Goal: Task Accomplishment & Management: Use online tool/utility

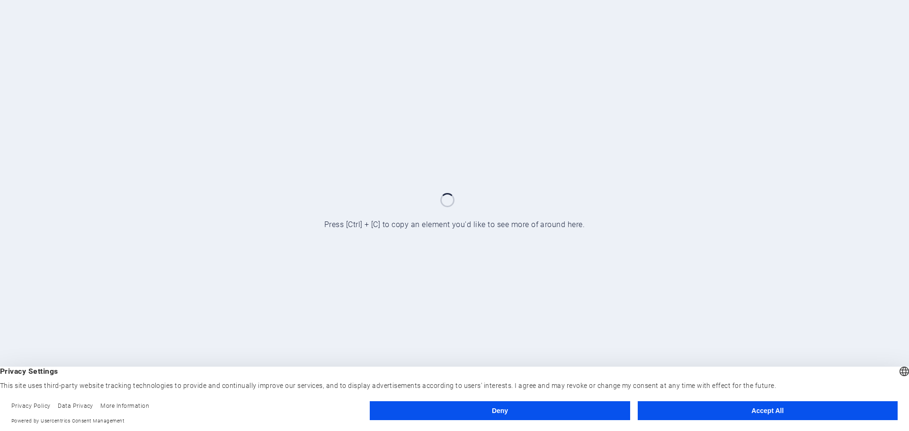
click at [676, 411] on button "Accept All" at bounding box center [768, 410] width 260 height 19
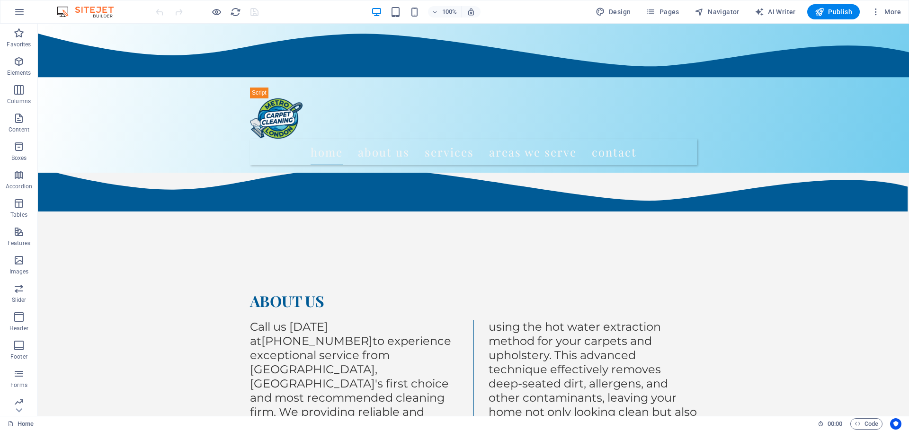
scroll to position [1141, 0]
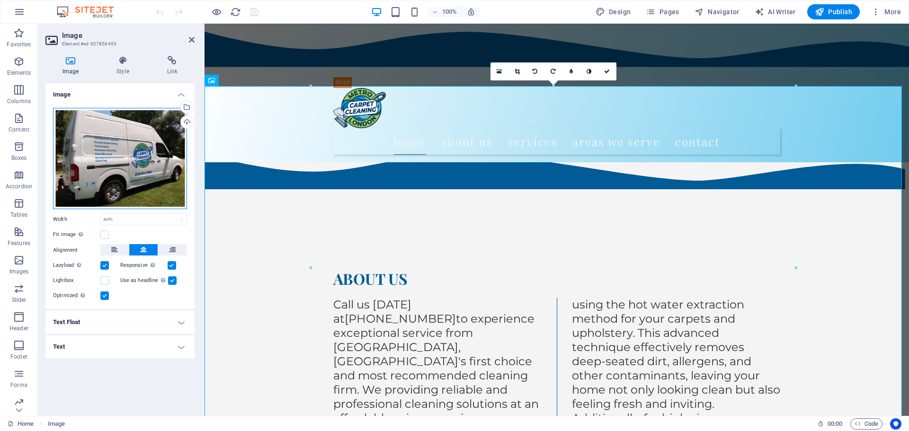
click at [151, 160] on div "Drag files here, click to choose files or select files from Files or our free s…" at bounding box center [120, 159] width 134 height 102
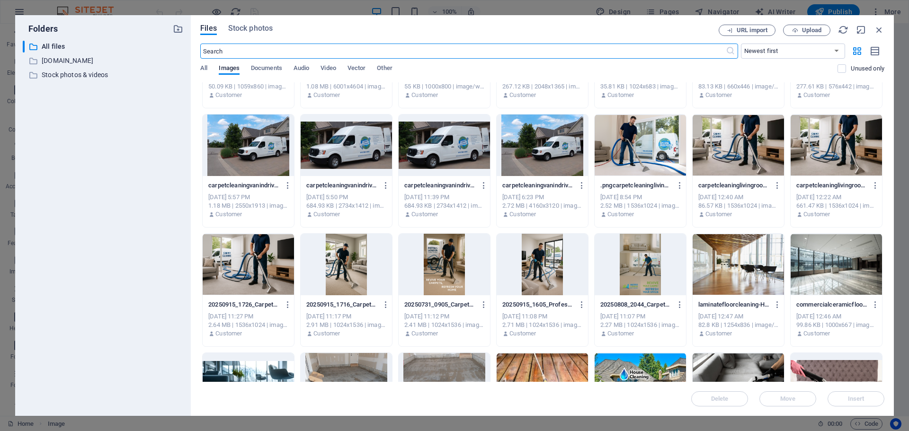
scroll to position [0, 0]
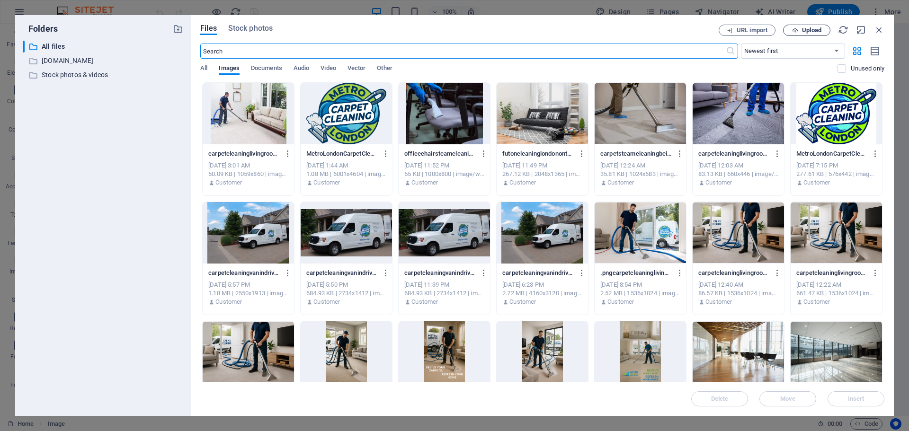
click at [811, 33] on span "Upload" at bounding box center [811, 30] width 19 height 6
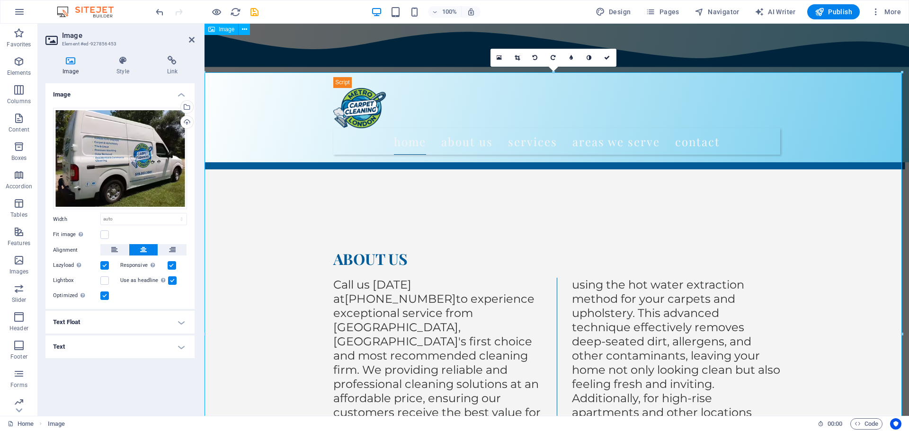
scroll to position [1141, 0]
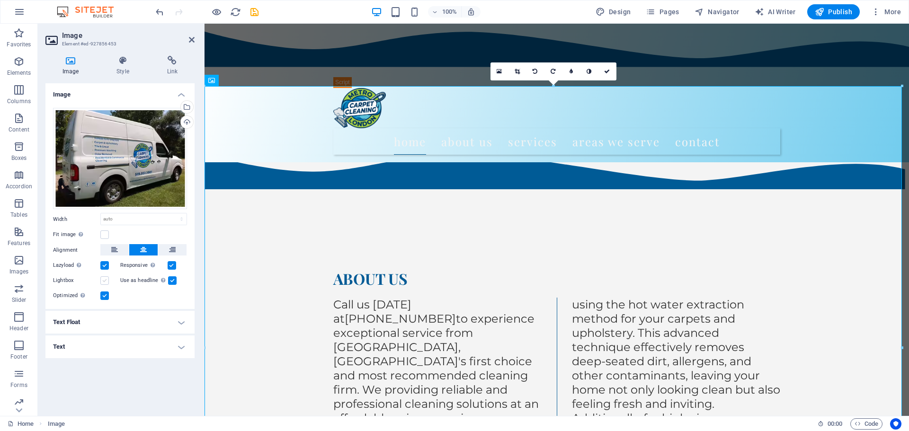
click at [103, 281] on label at bounding box center [104, 280] width 9 height 9
click at [0, 0] on input "Lightbox" at bounding box center [0, 0] width 0 height 0
click at [103, 281] on label at bounding box center [104, 280] width 9 height 9
click at [0, 0] on input "Lightbox" at bounding box center [0, 0] width 0 height 0
click at [104, 265] on label at bounding box center [104, 265] width 9 height 9
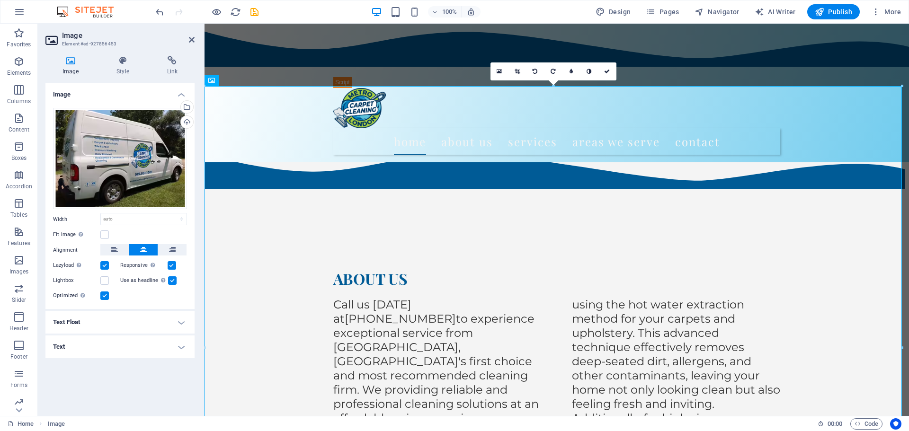
click at [0, 0] on input "Lazyload Loading images after the page loads improves page speed." at bounding box center [0, 0] width 0 height 0
click at [104, 265] on label at bounding box center [104, 265] width 9 height 9
click at [0, 0] on input "Lazyload Loading images after the page loads improves page speed." at bounding box center [0, 0] width 0 height 0
click at [106, 236] on label at bounding box center [104, 235] width 9 height 9
click at [0, 0] on input "Fit image Automatically fit image to a fixed width and height" at bounding box center [0, 0] width 0 height 0
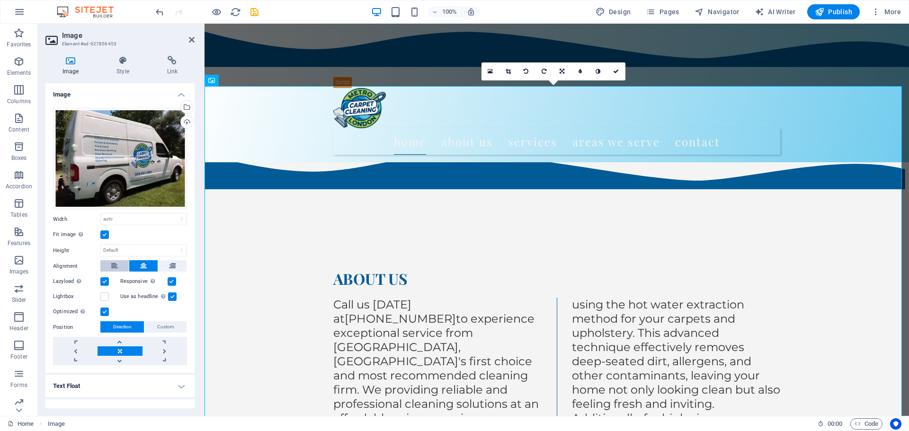
click at [115, 264] on icon at bounding box center [114, 265] width 7 height 11
click at [144, 261] on icon at bounding box center [143, 265] width 7 height 11
click at [107, 233] on label at bounding box center [104, 235] width 9 height 9
click at [0, 0] on input "Fit image Automatically fit image to a fixed width and height" at bounding box center [0, 0] width 0 height 0
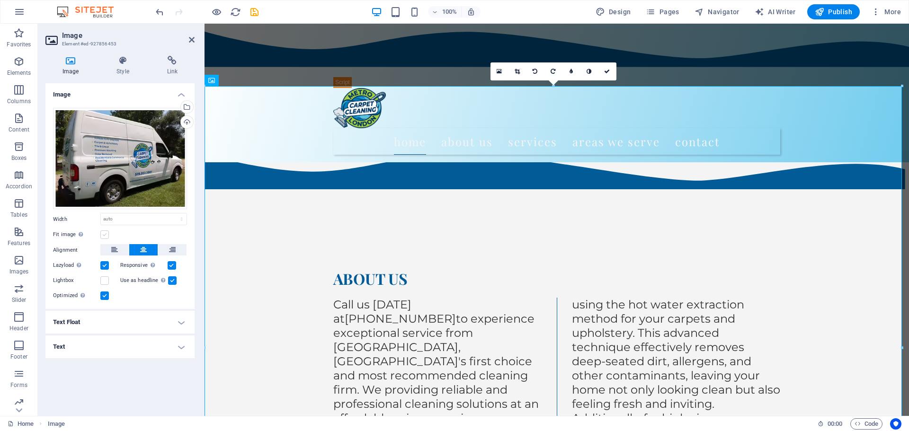
click at [107, 239] on label at bounding box center [104, 235] width 9 height 9
click at [0, 0] on input "Fit image Automatically fit image to a fixed width and height" at bounding box center [0, 0] width 0 height 0
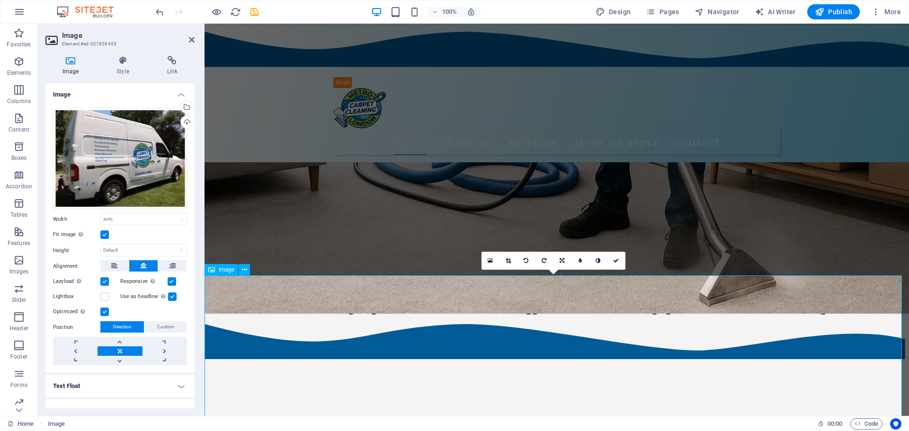
scroll to position [983, 0]
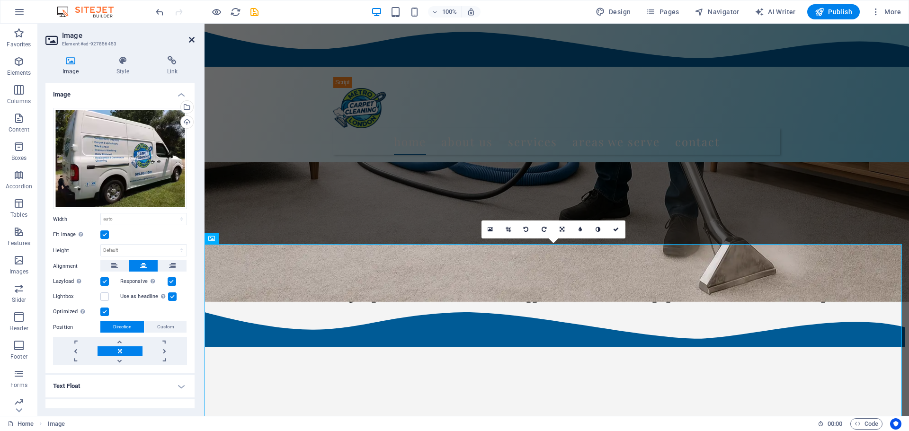
click at [192, 42] on icon at bounding box center [192, 40] width 6 height 8
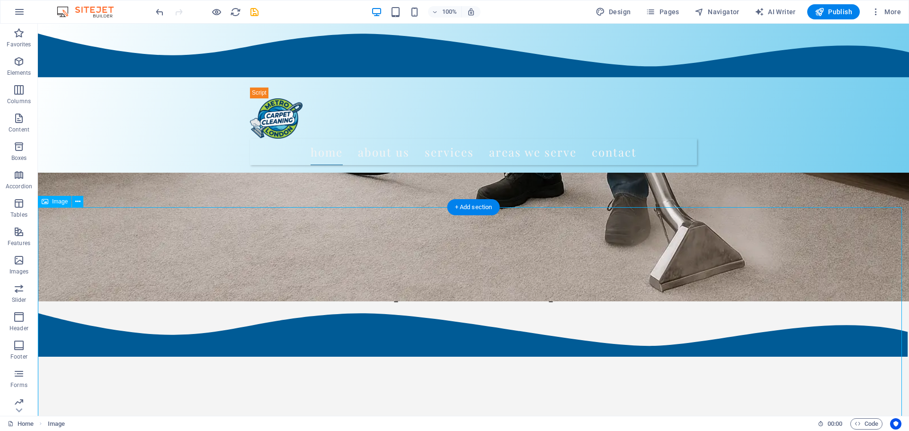
scroll to position [928, 0]
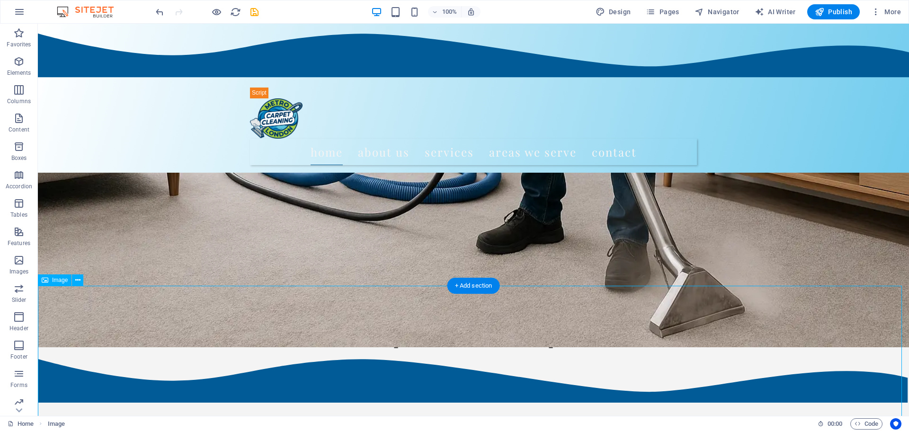
click at [75, 282] on icon at bounding box center [77, 281] width 5 height 10
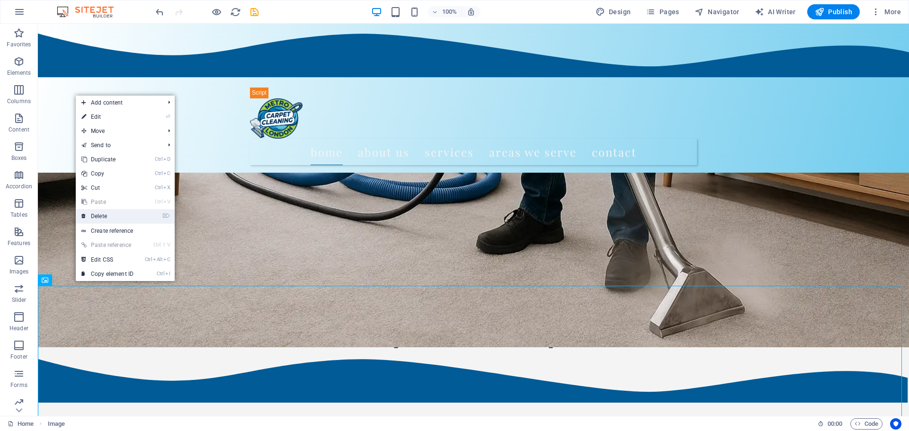
click at [96, 217] on link "⌦ Delete" at bounding box center [107, 216] width 63 height 14
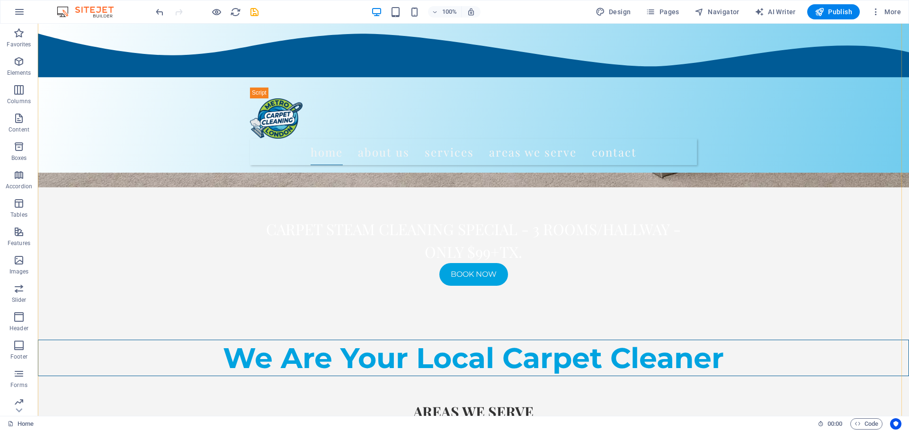
scroll to position [897, 0]
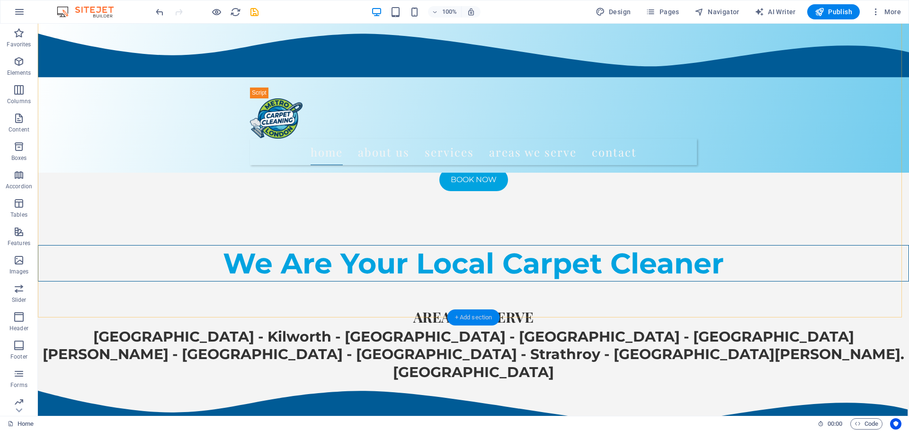
click at [482, 316] on div "+ Add section" at bounding box center [473, 318] width 53 height 16
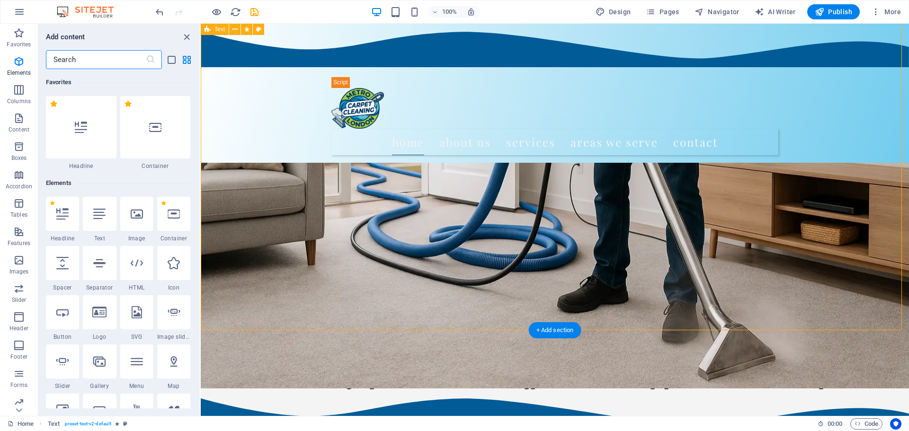
scroll to position [1657, 0]
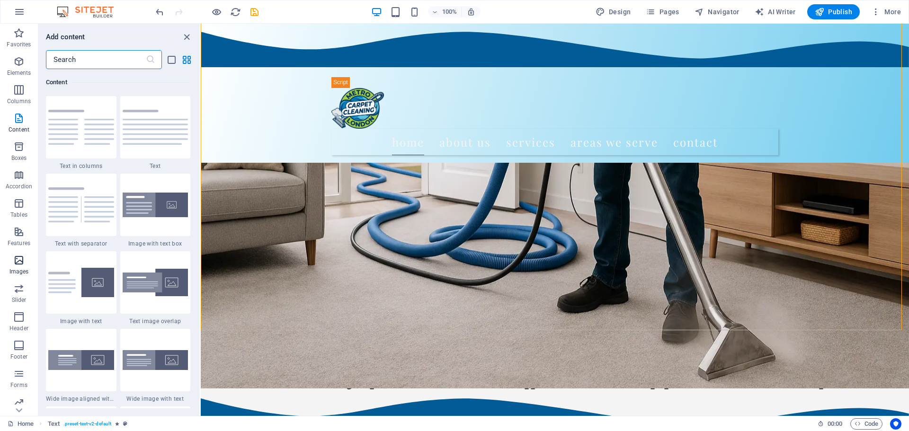
click at [24, 273] on p "Images" at bounding box center [18, 272] width 19 height 8
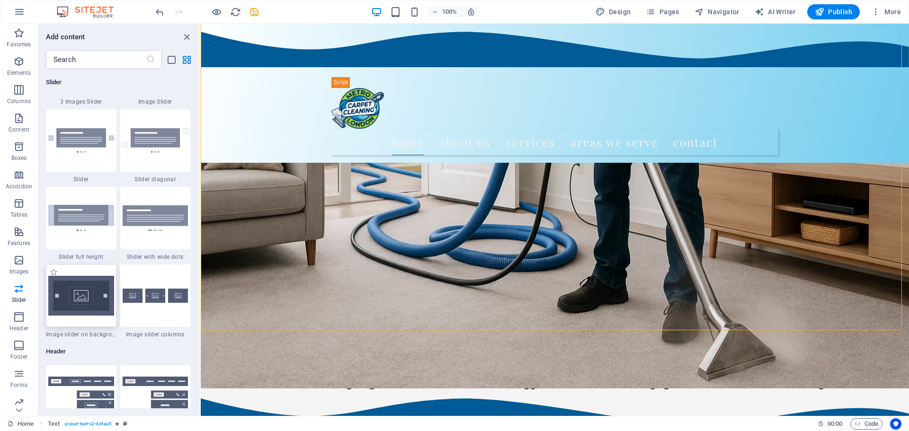
scroll to position [5242, 0]
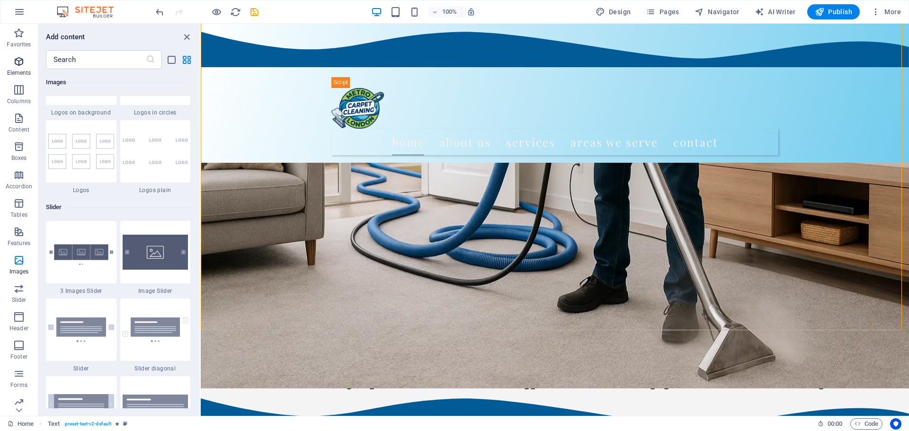
click at [16, 71] on p "Elements" at bounding box center [19, 73] width 24 height 8
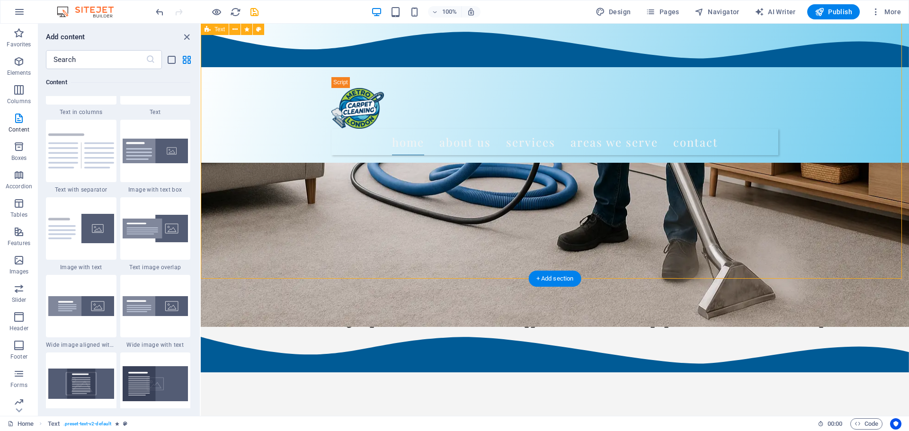
scroll to position [960, 0]
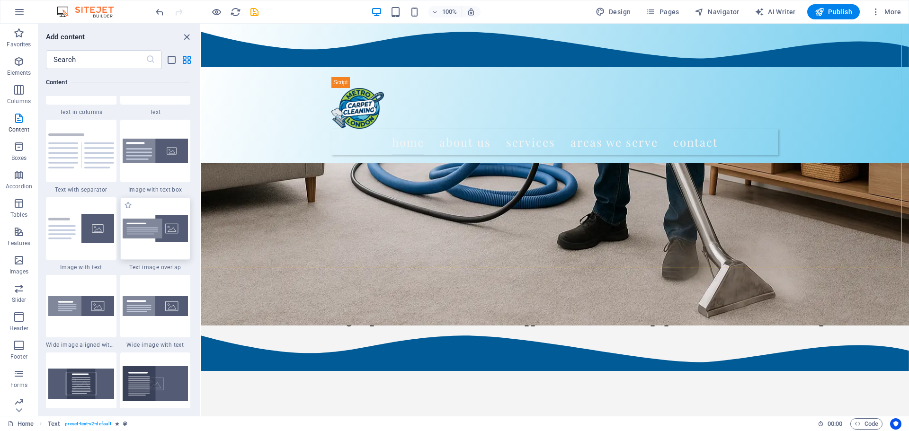
click at [154, 242] on img at bounding box center [156, 229] width 66 height 28
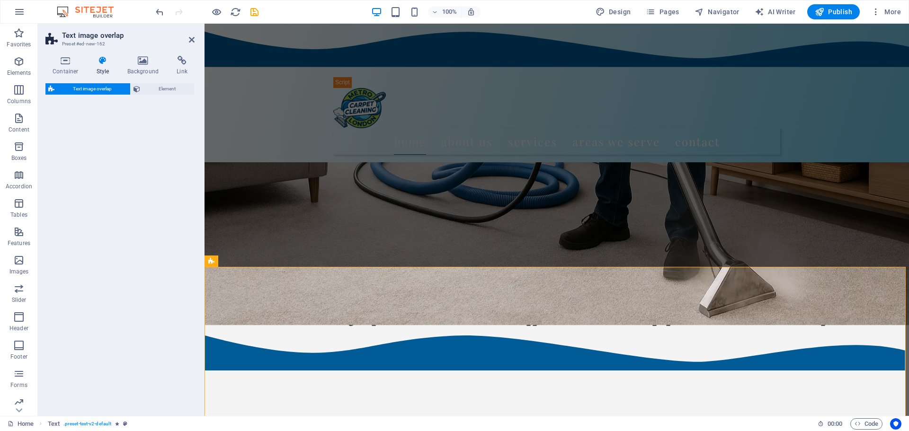
select select "rem"
select select "px"
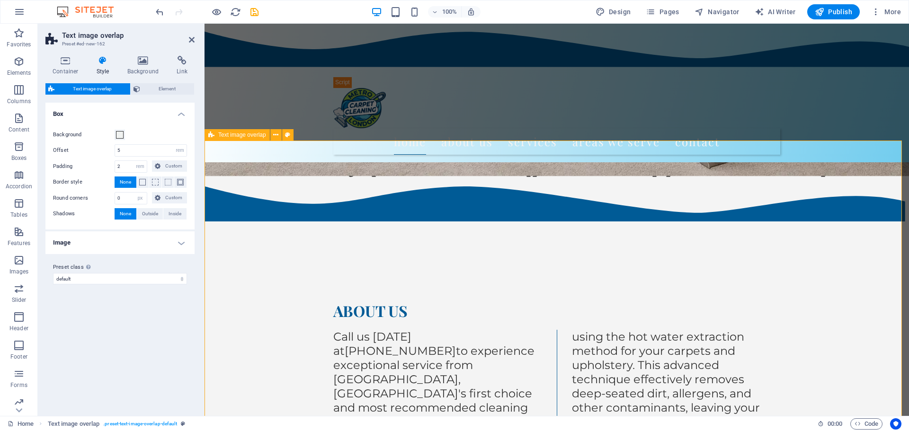
scroll to position [1150, 0]
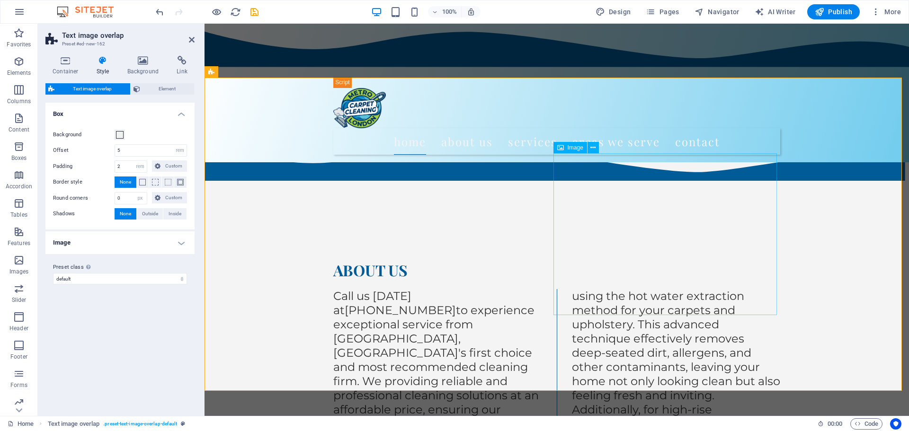
select select "%"
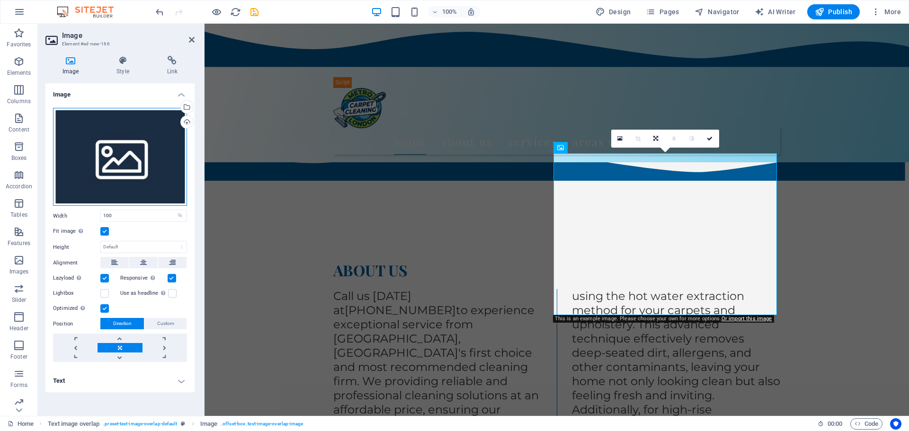
click at [128, 159] on div "Drag files here, click to choose files or select files from Files or our free s…" at bounding box center [120, 157] width 134 height 98
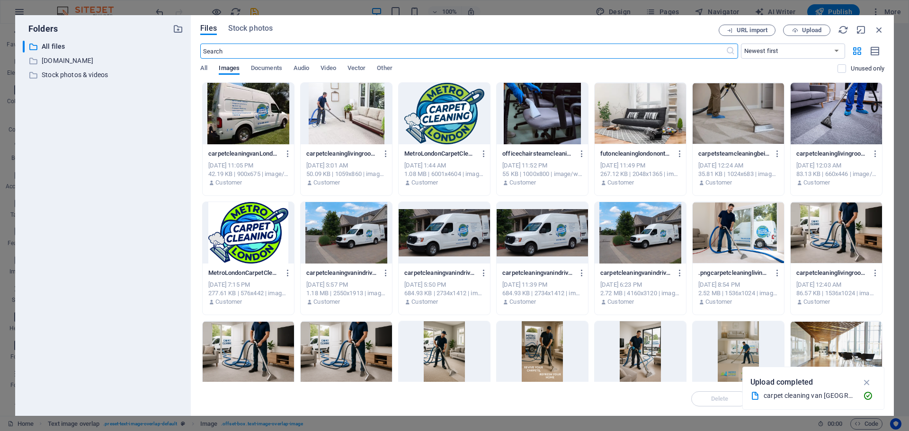
scroll to position [1316, 0]
click at [868, 382] on icon "button" at bounding box center [867, 382] width 11 height 10
click at [253, 130] on div at bounding box center [248, 114] width 91 height 62
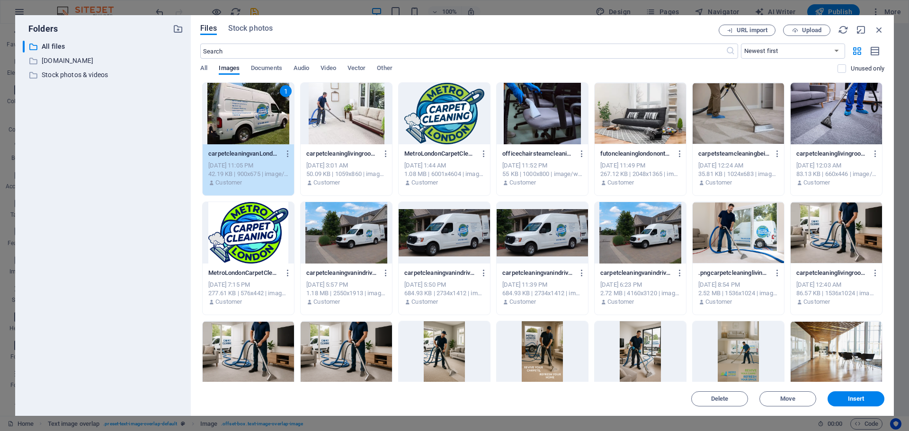
click at [253, 130] on div "1" at bounding box center [248, 114] width 91 height 62
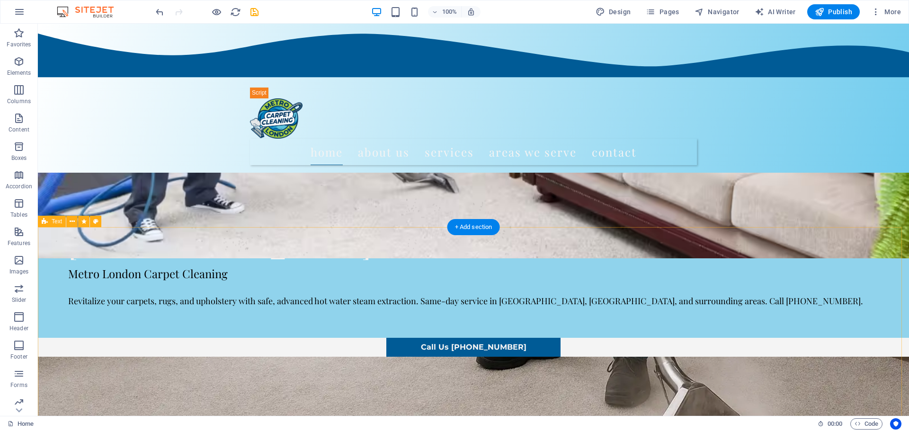
scroll to position [527, 0]
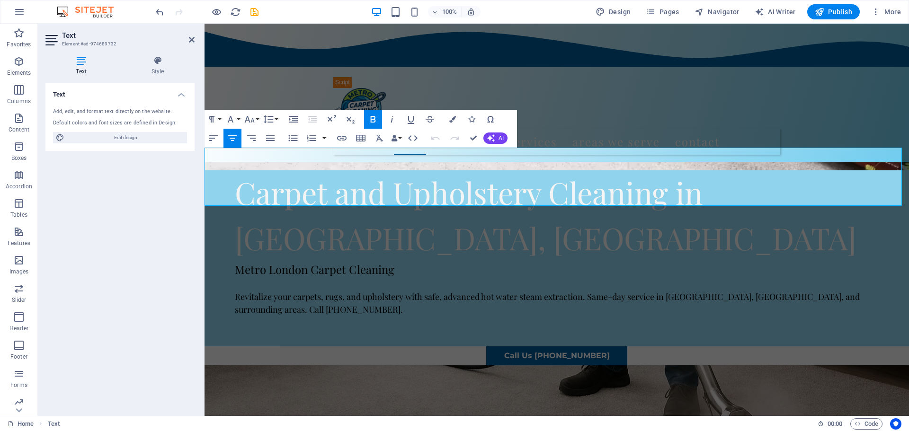
click at [218, 122] on button "Paragraph Format" at bounding box center [214, 119] width 18 height 19
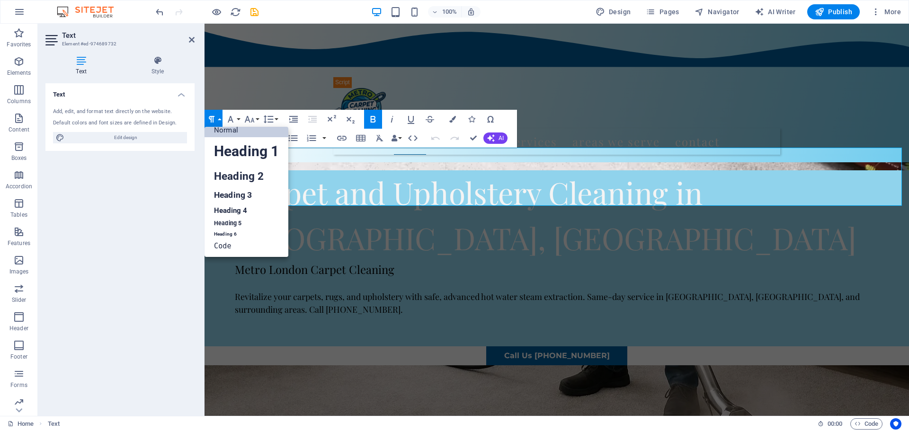
scroll to position [8, 0]
click at [246, 196] on link "Heading 3" at bounding box center [247, 195] width 84 height 17
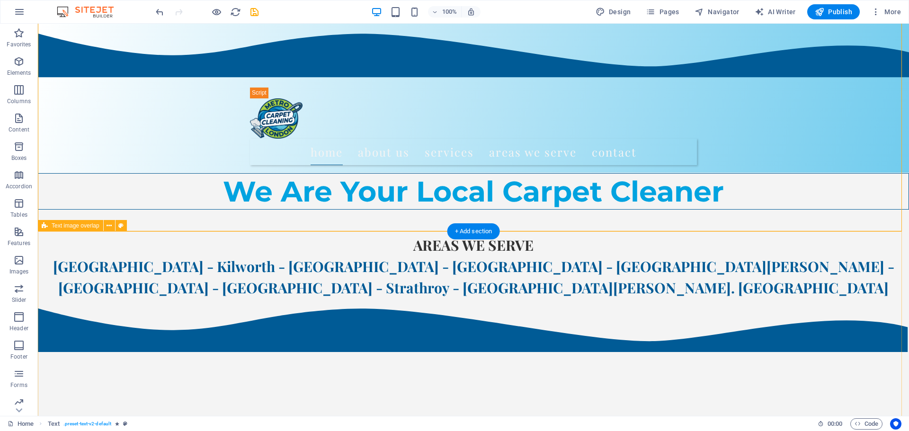
scroll to position [1063, 0]
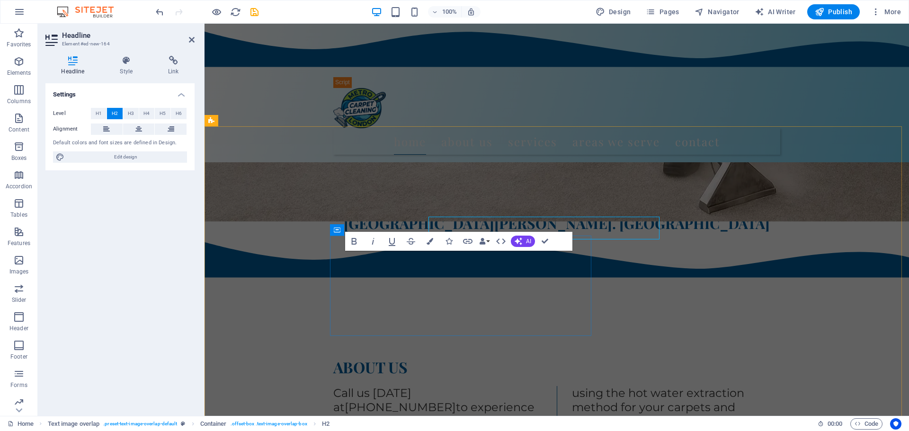
scroll to position [1108, 0]
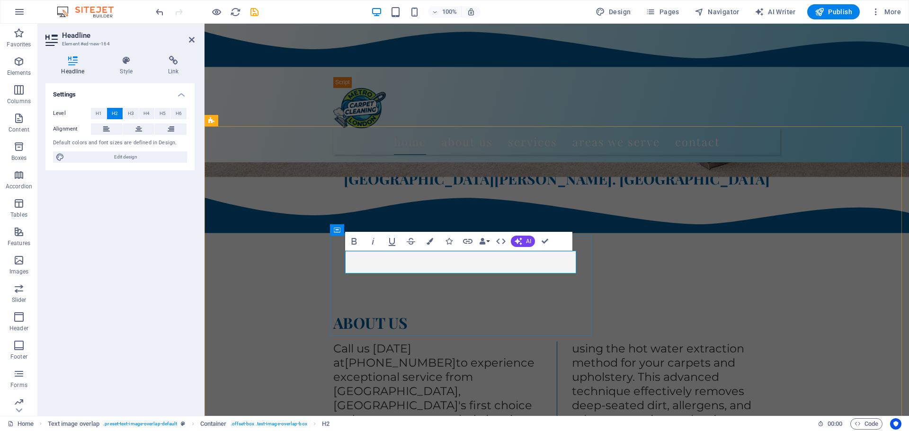
click at [529, 241] on span "AI" at bounding box center [528, 242] width 5 height 6
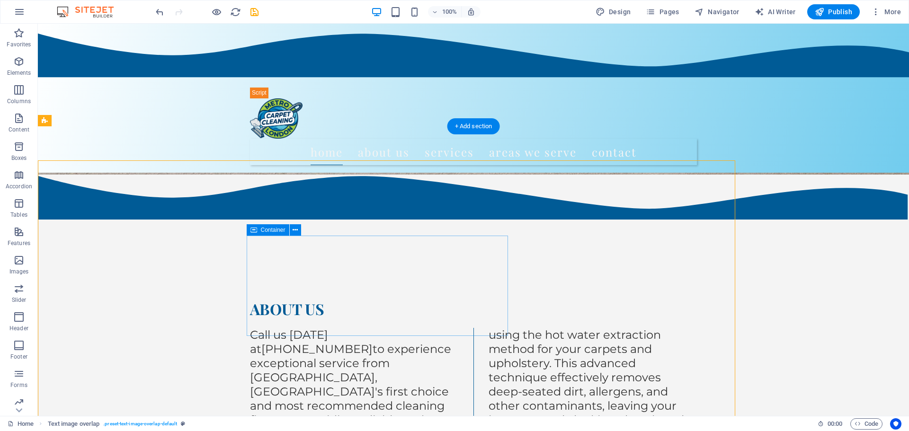
scroll to position [1074, 0]
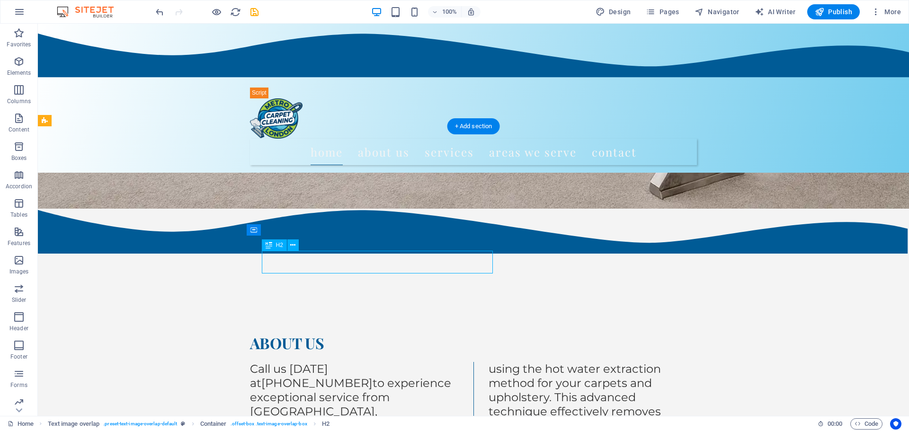
scroll to position [1118, 0]
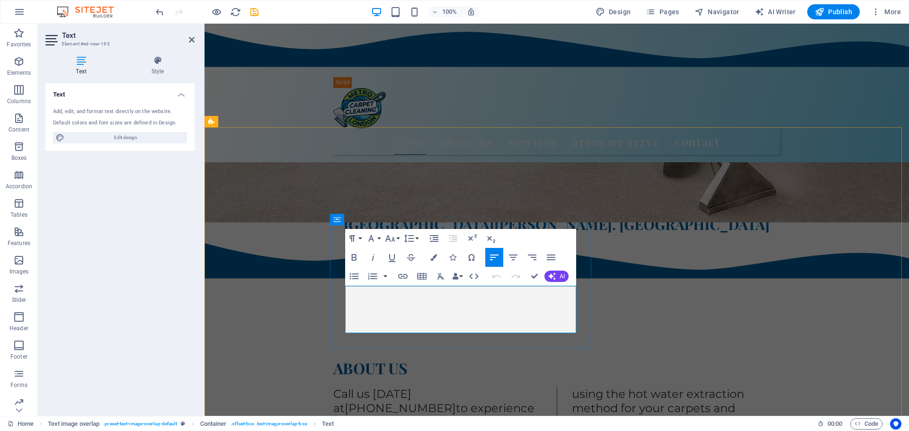
scroll to position [1107, 0]
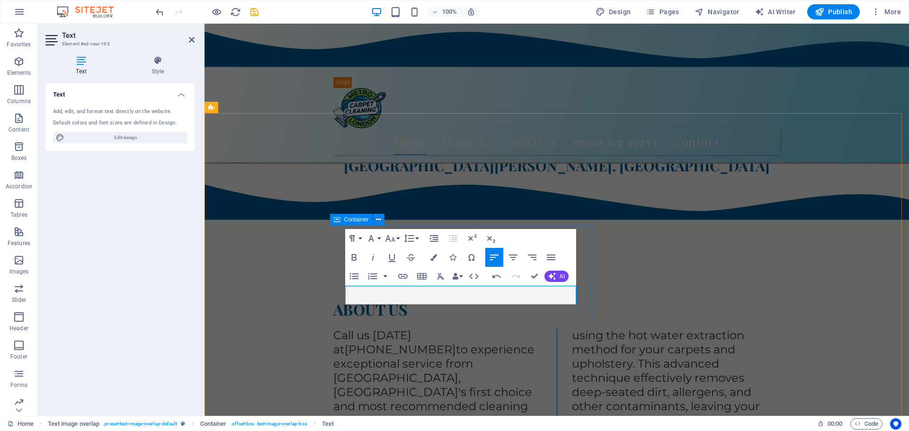
scroll to position [1116, 0]
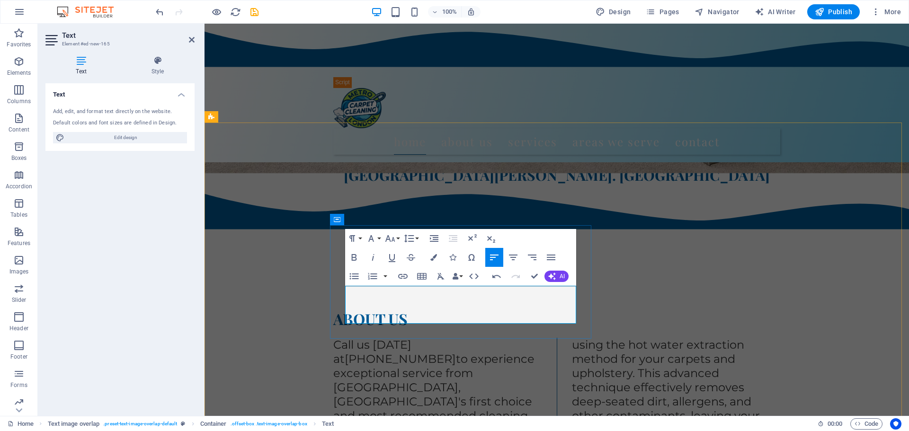
click at [560, 277] on span "AI" at bounding box center [562, 277] width 5 height 6
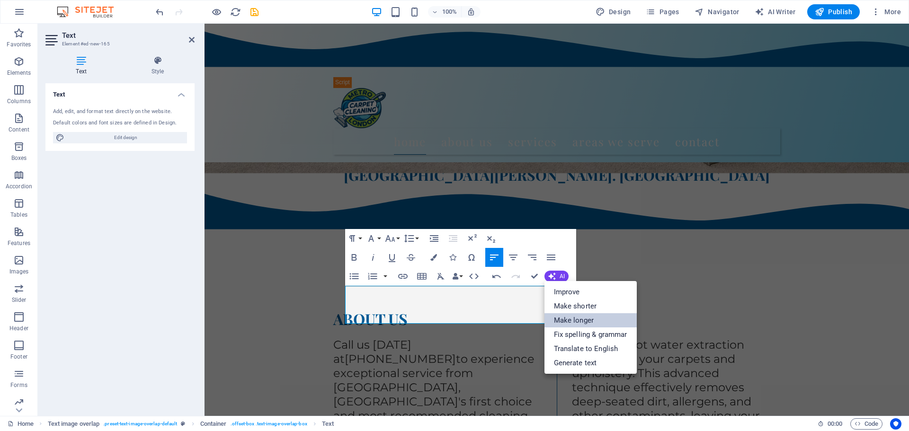
click at [562, 319] on link "Make longer" at bounding box center [590, 320] width 92 height 14
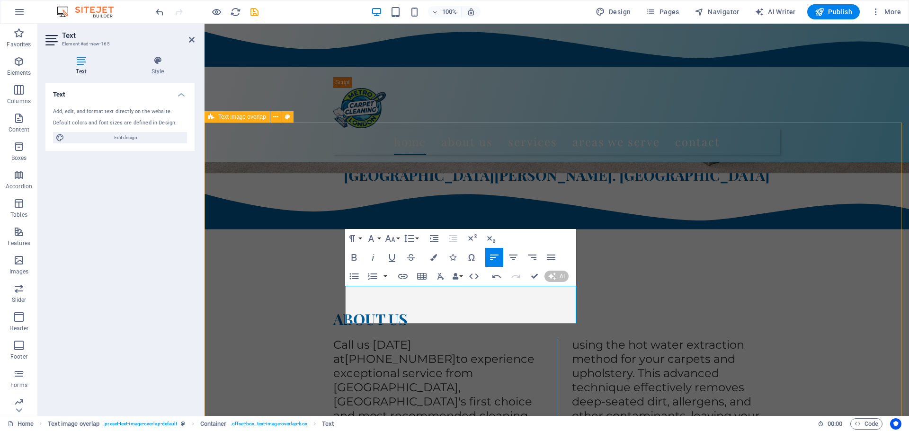
scroll to position [1085, 0]
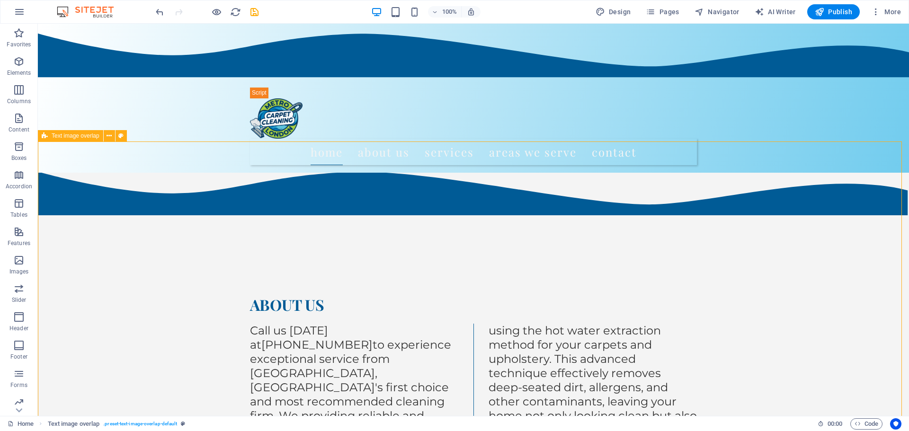
scroll to position [1106, 0]
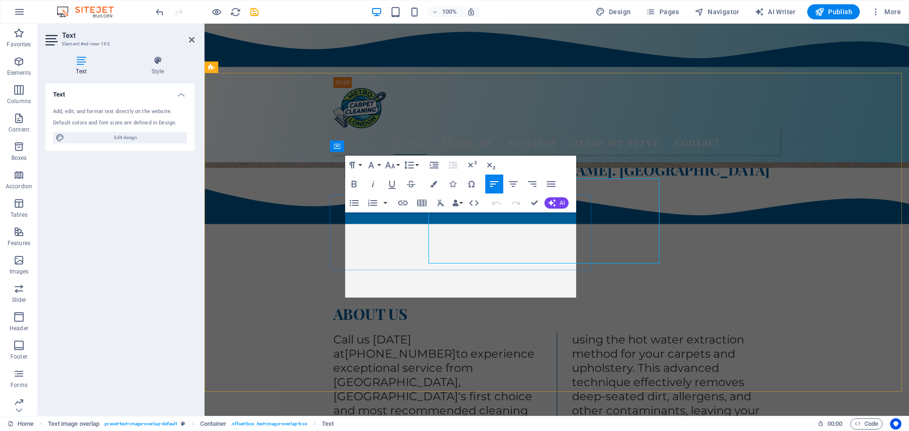
drag, startPoint x: 569, startPoint y: 267, endPoint x: 422, endPoint y: 266, distance: 146.3
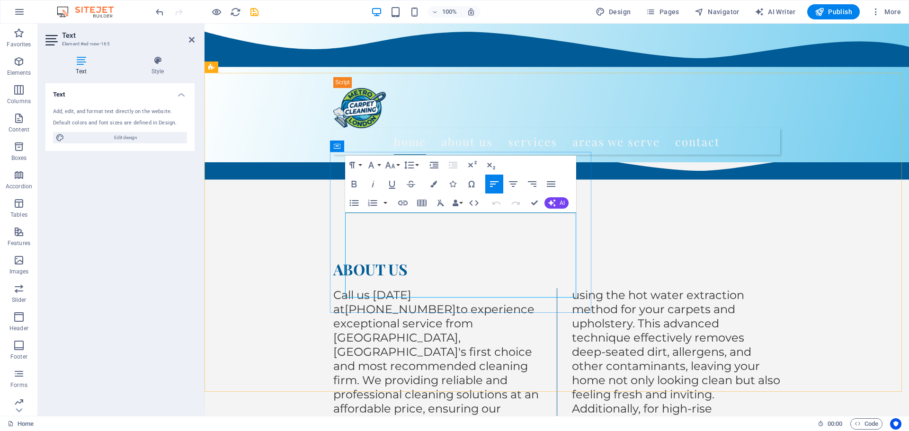
click at [378, 163] on button "Font Family" at bounding box center [373, 165] width 18 height 19
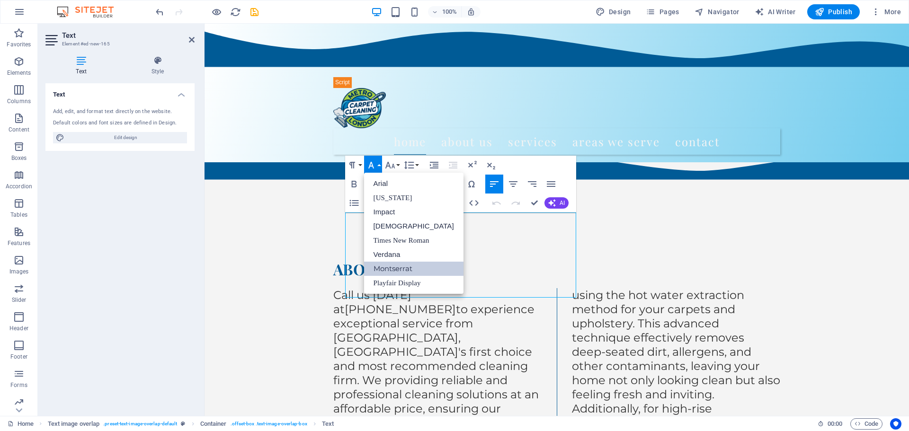
scroll to position [0, 0]
click at [378, 163] on button "Font Family" at bounding box center [373, 165] width 18 height 19
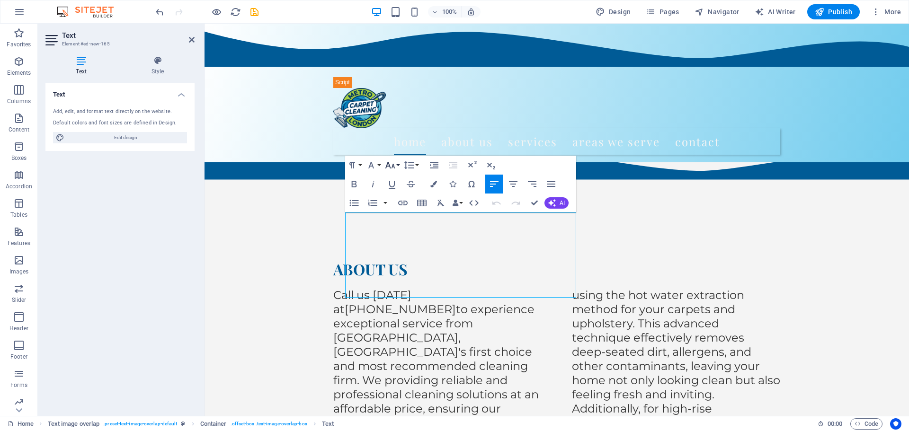
click at [397, 167] on button "Font Size" at bounding box center [392, 165] width 18 height 19
click at [405, 267] on link "18" at bounding box center [400, 269] width 34 height 14
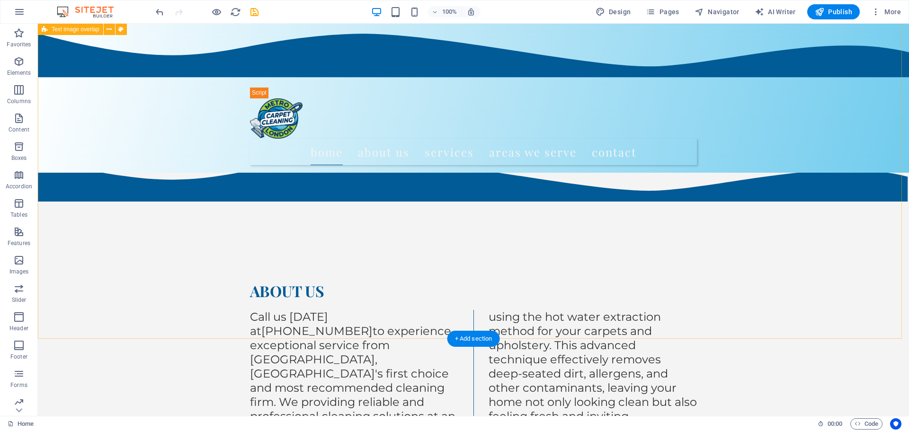
scroll to position [1114, 0]
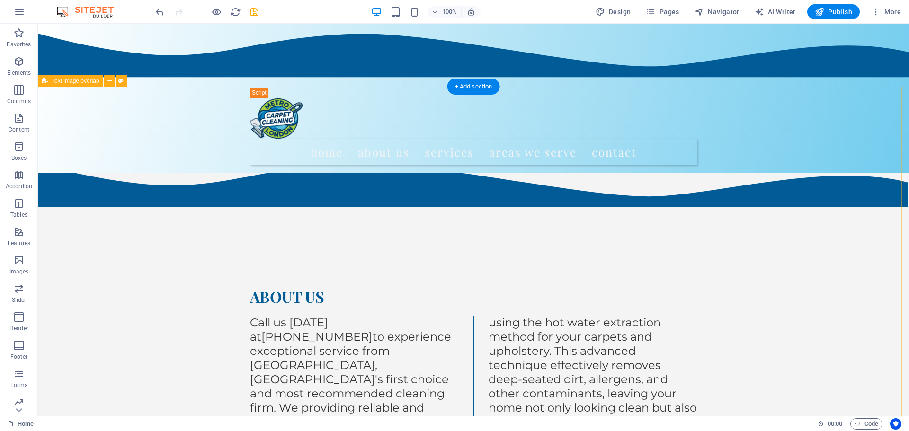
click at [253, 13] on icon "save" at bounding box center [254, 12] width 11 height 11
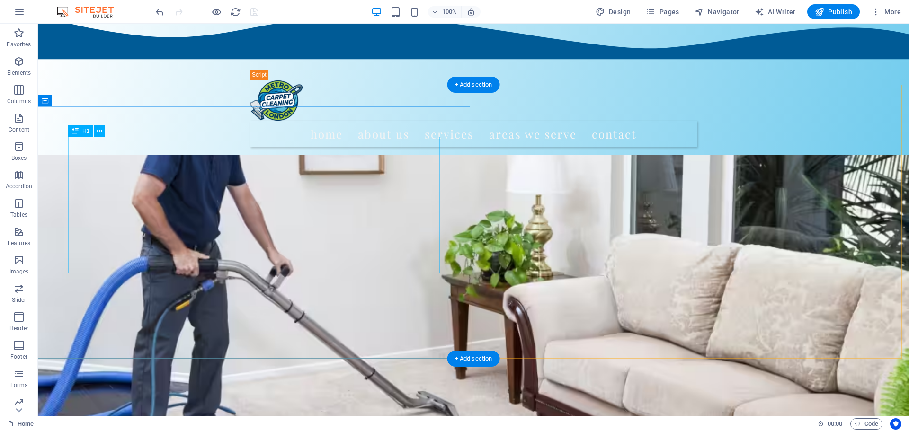
scroll to position [95, 0]
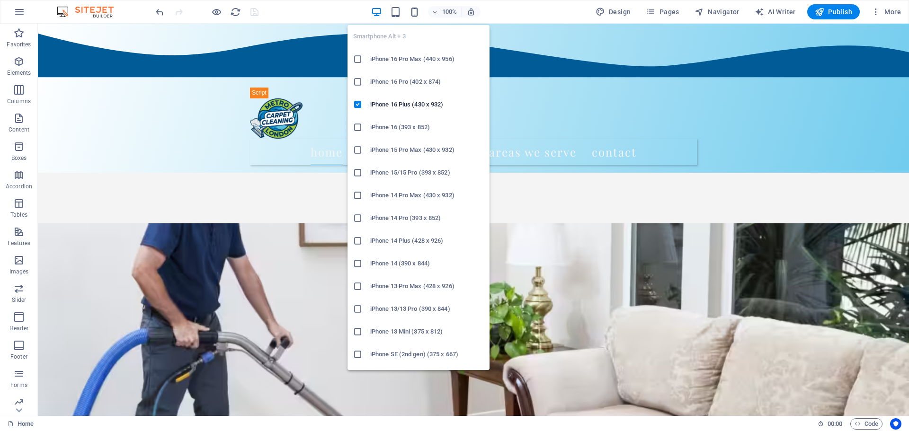
click at [413, 15] on icon "button" at bounding box center [414, 12] width 11 height 11
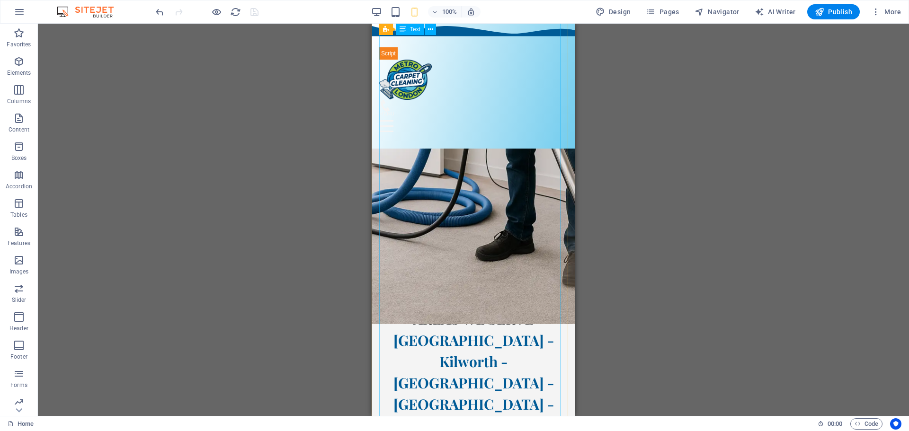
scroll to position [862, 0]
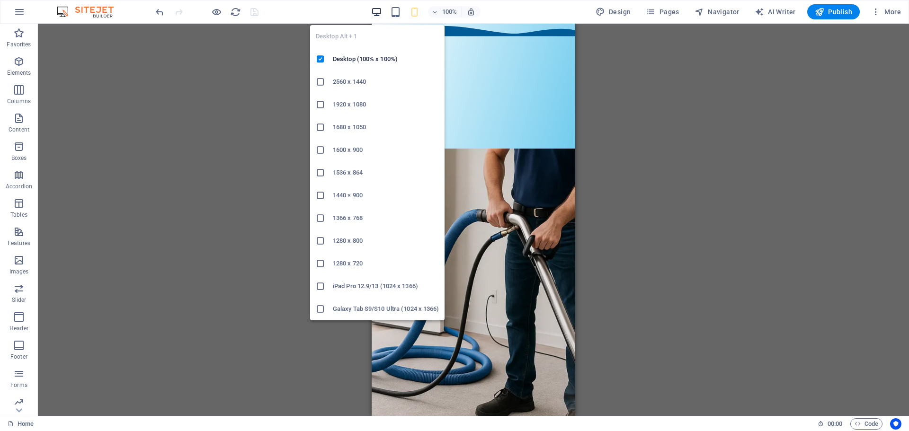
click at [376, 16] on icon "button" at bounding box center [376, 12] width 11 height 11
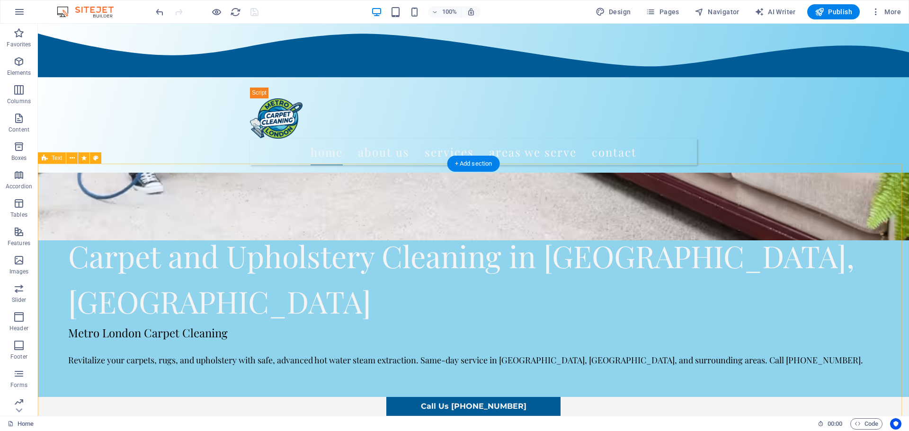
scroll to position [466, 0]
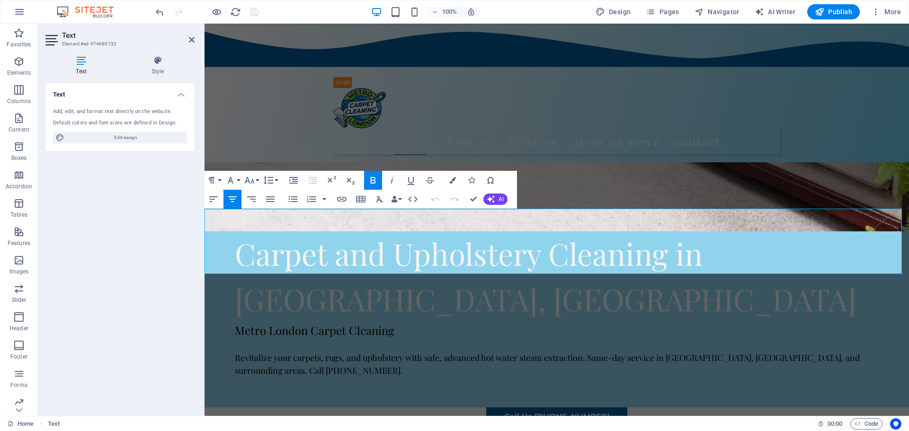
click at [274, 182] on icon "button" at bounding box center [268, 180] width 11 height 11
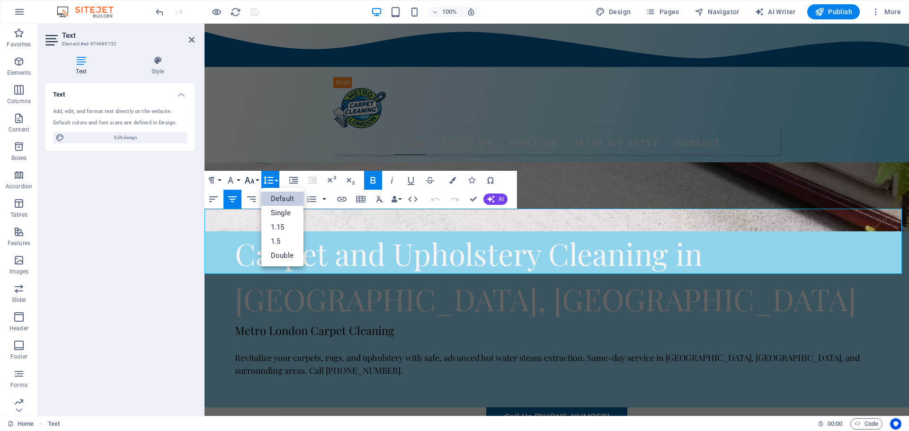
click at [259, 180] on button "Font Size" at bounding box center [251, 180] width 18 height 19
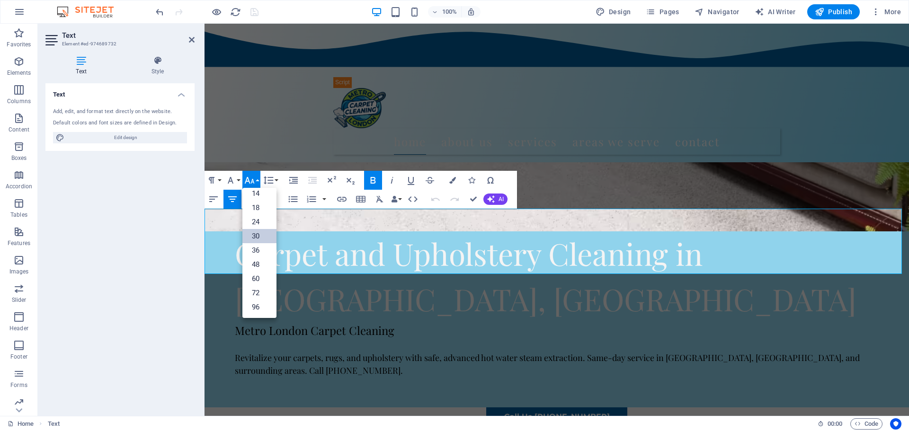
scroll to position [76, 0]
click at [255, 222] on link "24" at bounding box center [259, 222] width 34 height 14
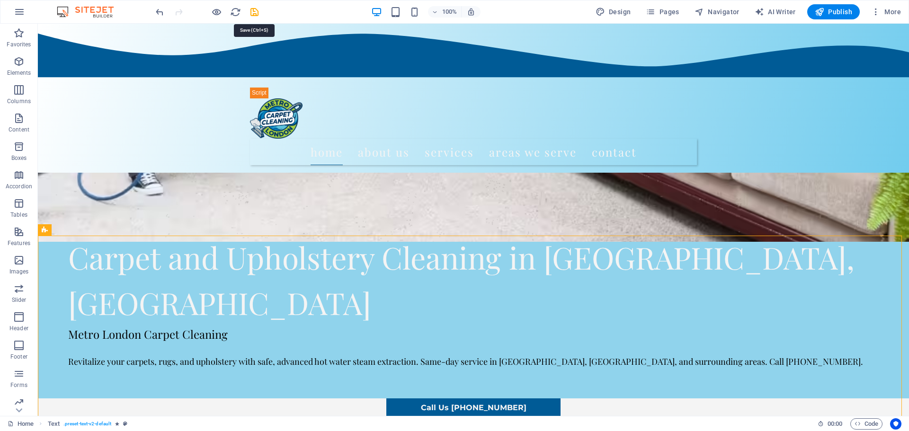
click at [254, 12] on icon "save" at bounding box center [254, 12] width 11 height 11
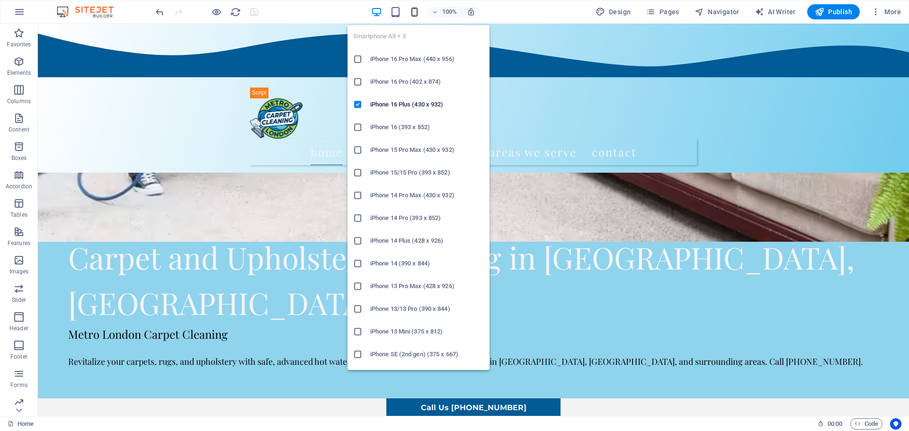
click at [417, 11] on icon "button" at bounding box center [414, 12] width 11 height 11
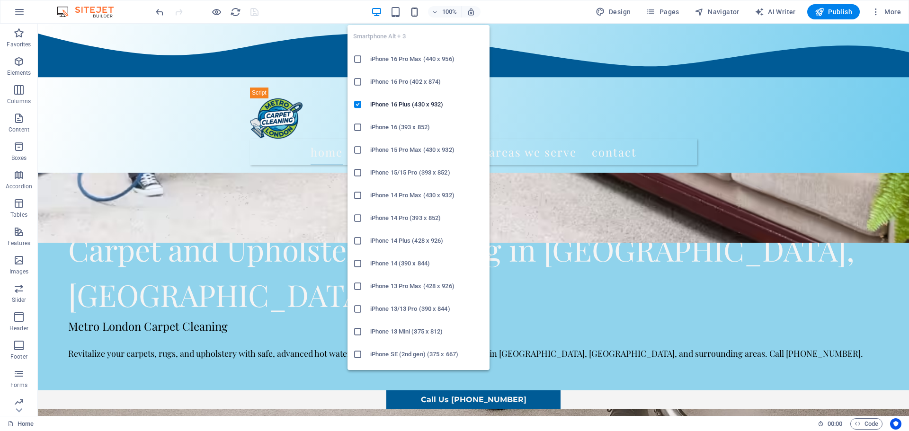
scroll to position [467, 0]
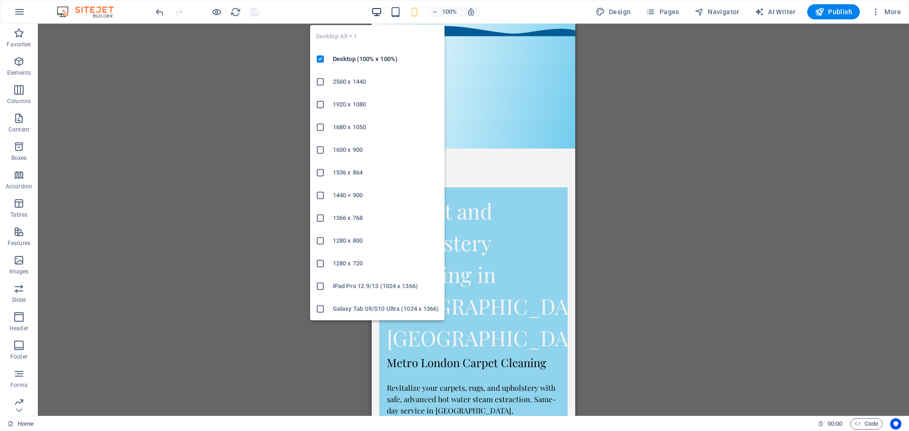
click at [381, 9] on icon "button" at bounding box center [376, 12] width 11 height 11
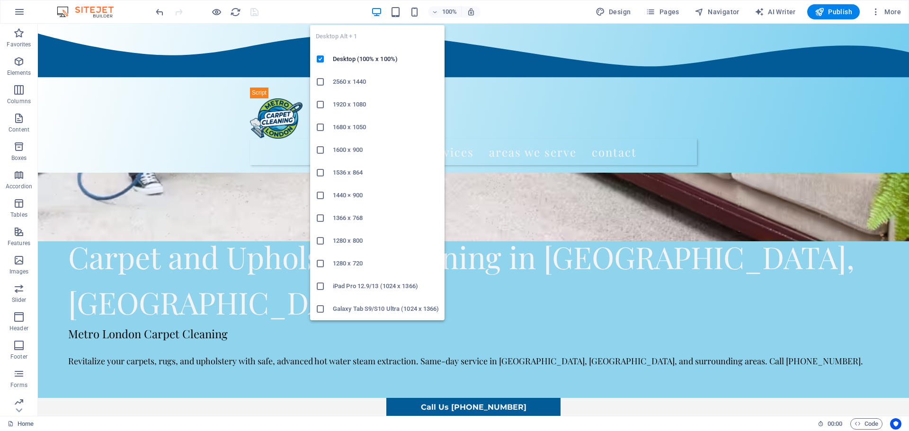
scroll to position [459, 0]
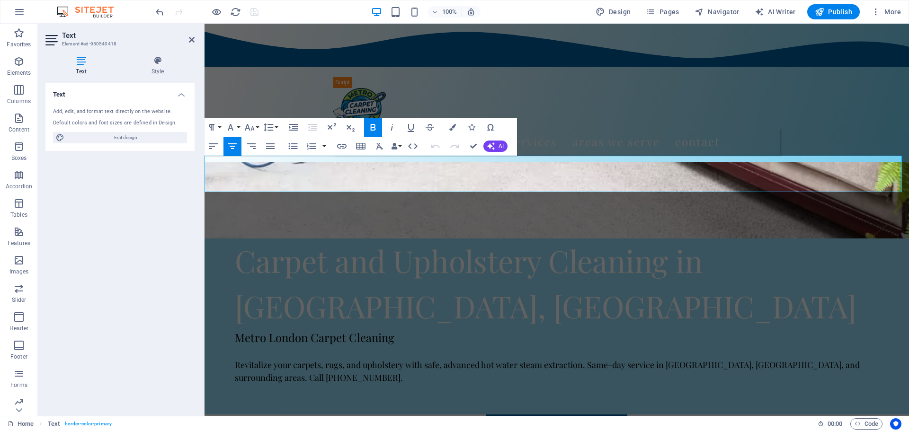
click at [253, 128] on icon "button" at bounding box center [250, 127] width 10 height 7
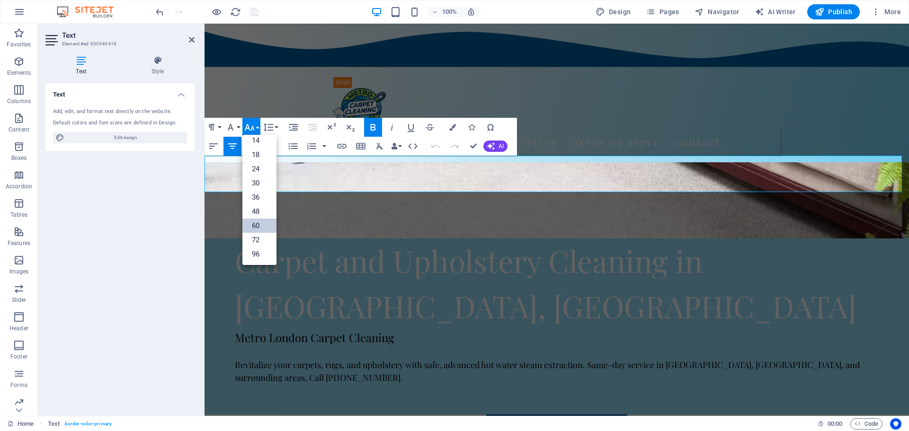
scroll to position [76, 0]
click at [255, 209] on link "48" at bounding box center [259, 212] width 34 height 14
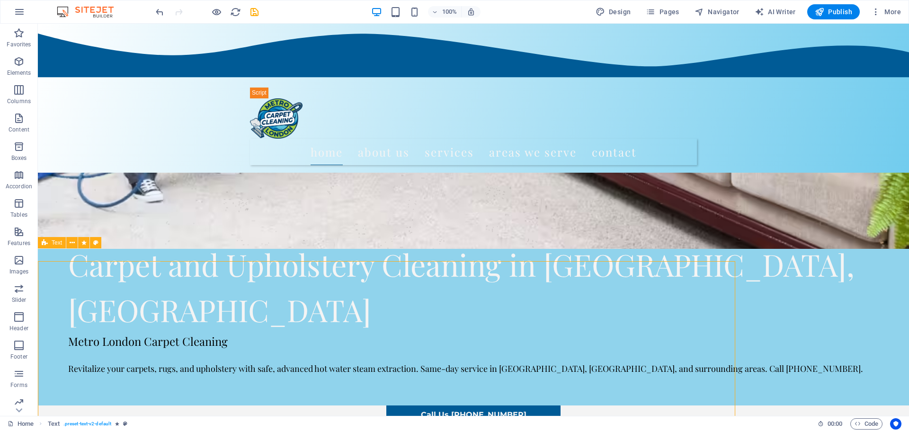
scroll to position [446, 0]
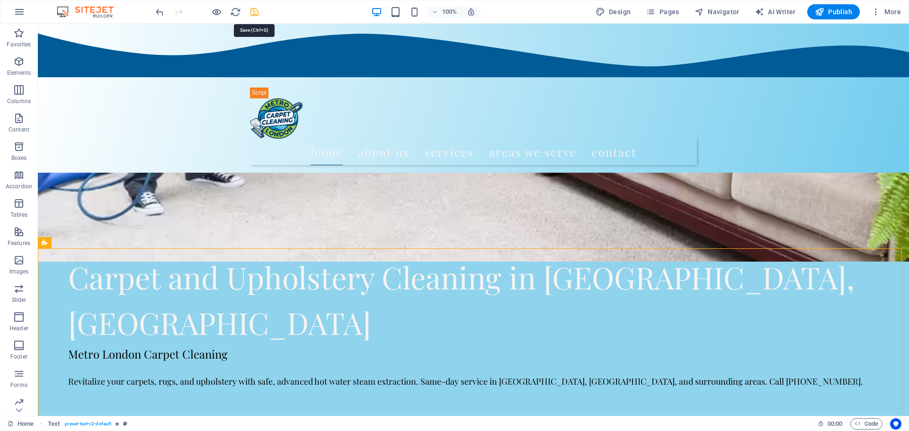
click at [258, 13] on icon "save" at bounding box center [254, 12] width 11 height 11
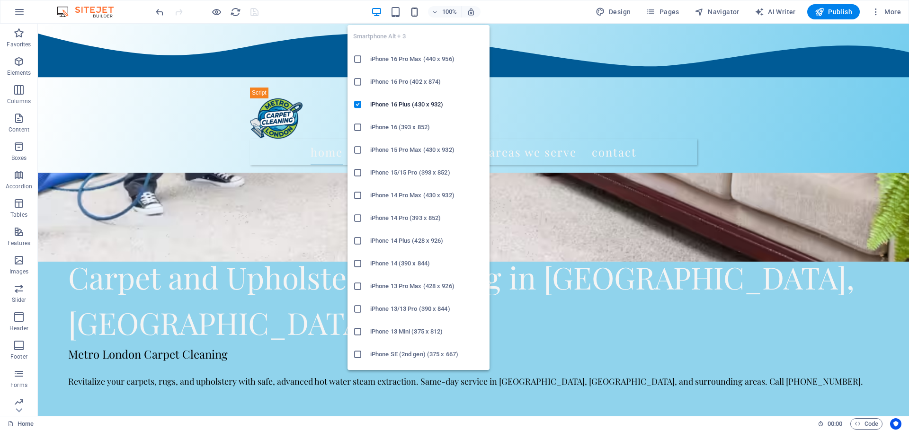
click at [412, 13] on icon "button" at bounding box center [414, 12] width 11 height 11
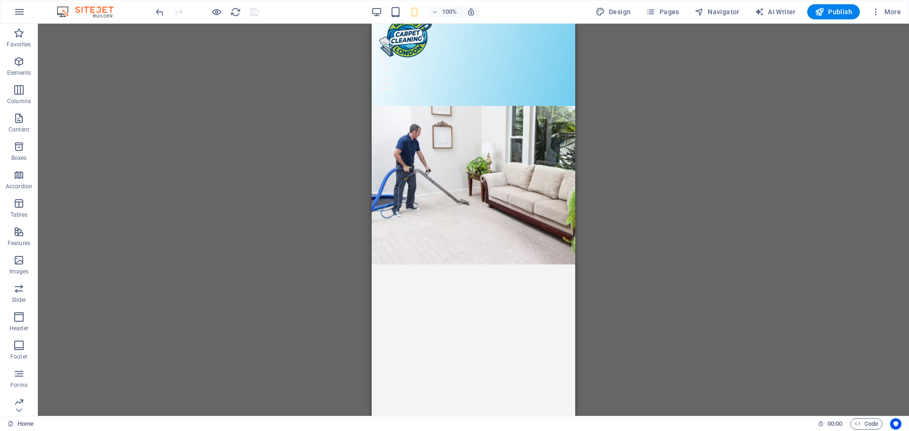
scroll to position [12, 0]
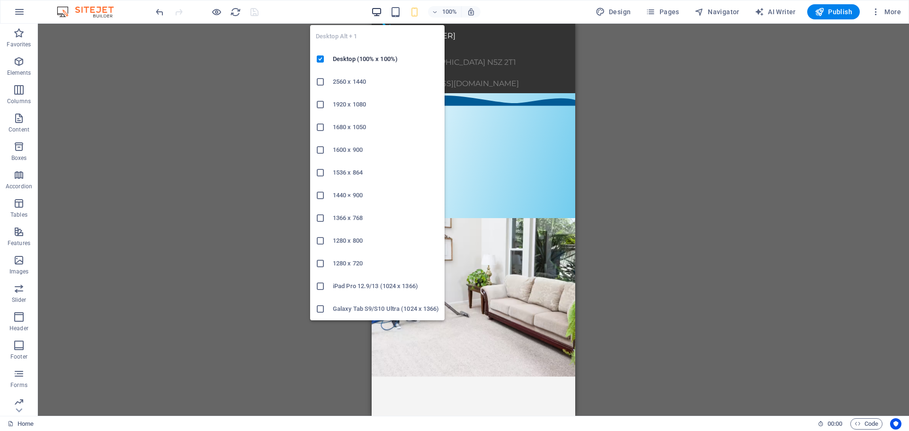
click at [381, 12] on icon "button" at bounding box center [376, 12] width 11 height 11
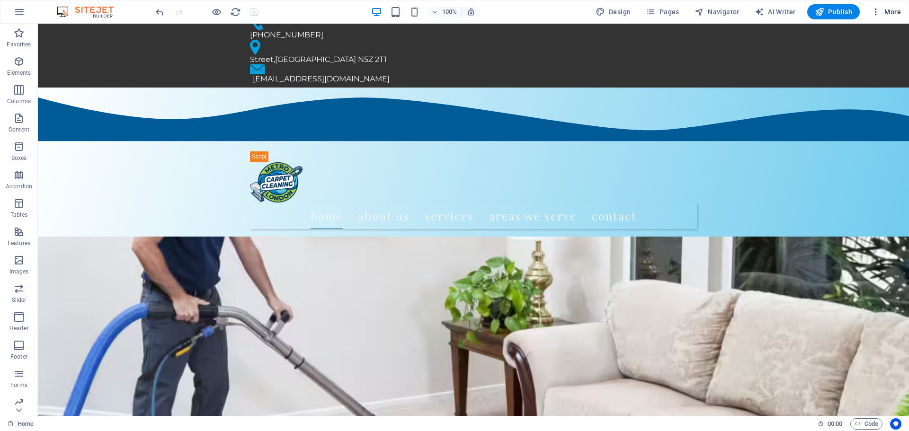
click at [874, 13] on icon "button" at bounding box center [875, 11] width 9 height 9
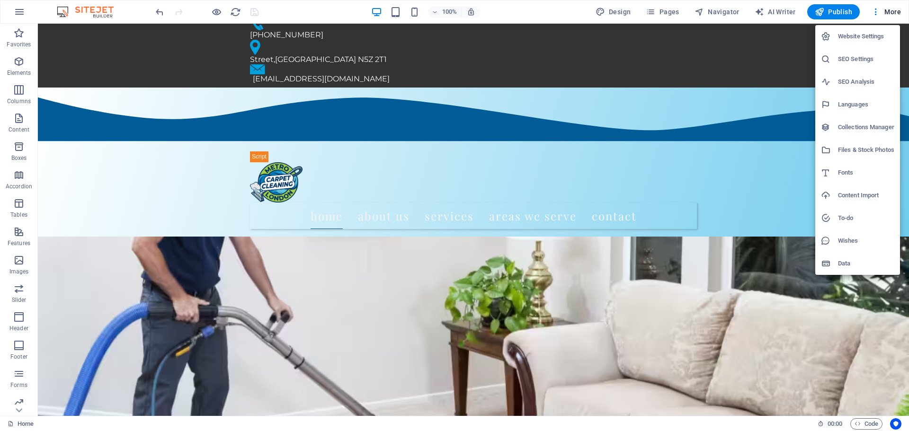
click at [855, 62] on h6 "SEO Settings" at bounding box center [866, 58] width 56 height 11
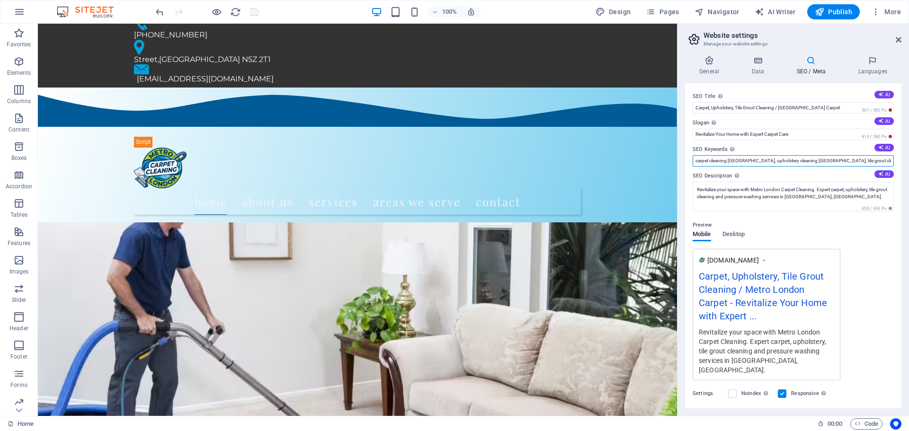
click at [804, 160] on input "carpet cleaning [GEOGRAPHIC_DATA], upholstery cleaning [GEOGRAPHIC_DATA], tile …" at bounding box center [793, 160] width 201 height 11
click at [894, 161] on div "SEO Title The title of your website - make it something that stands out in sear…" at bounding box center [793, 245] width 216 height 325
drag, startPoint x: 871, startPoint y: 161, endPoint x: 872, endPoint y: 153, distance: 8.2
click at [872, 153] on div "SEO Keywords Comma-separated list of keywords representing your website. AI car…" at bounding box center [793, 155] width 201 height 23
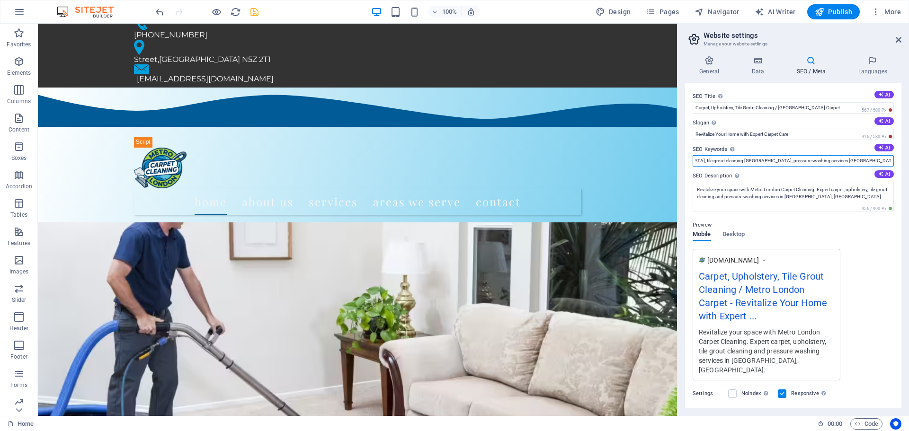
click at [776, 163] on input "carpet cleaning [GEOGRAPHIC_DATA], upholstery cleaning [GEOGRAPHIC_DATA], tile …" at bounding box center [793, 160] width 201 height 11
click at [775, 160] on input "carpet cleaning [GEOGRAPHIC_DATA], upholstery cleaning [GEOGRAPHIC_DATA], tile …" at bounding box center [793, 160] width 201 height 11
click at [891, 160] on input "carpet cleaning [GEOGRAPHIC_DATA], upholstery cleaning [GEOGRAPHIC_DATA], tile …" at bounding box center [793, 160] width 201 height 11
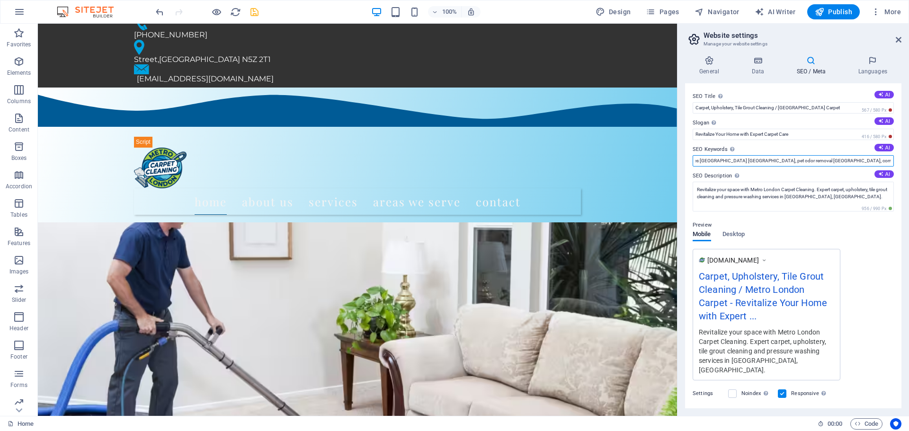
scroll to position [0, 313]
type input "carpet cleaning [GEOGRAPHIC_DATA], upholstery cleaning [GEOGRAPHIC_DATA], tile …"
click at [882, 250] on div "[DOMAIN_NAME] Carpet, Upholstery, Tile Grout Cleaning / Metro London Carpet - R…" at bounding box center [793, 315] width 201 height 132
click at [885, 121] on button "AI" at bounding box center [883, 121] width 19 height 8
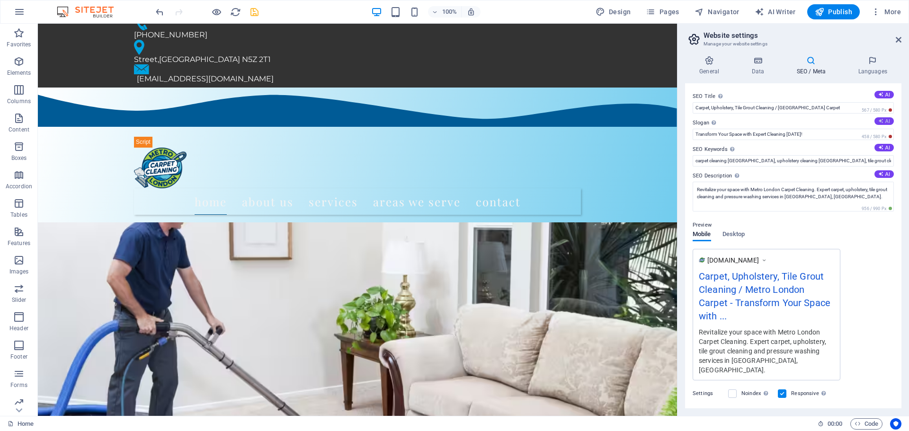
click at [885, 121] on button "AI" at bounding box center [883, 121] width 19 height 8
type input "Revitalize Your Home with Expert Cleaning [DATE]!"
click at [875, 257] on div "[DOMAIN_NAME] Carpet, Upholstery, Tile Grout Cleaning / Metro London Carpet - R…" at bounding box center [793, 315] width 201 height 132
click at [739, 232] on span "Desktop" at bounding box center [733, 235] width 23 height 13
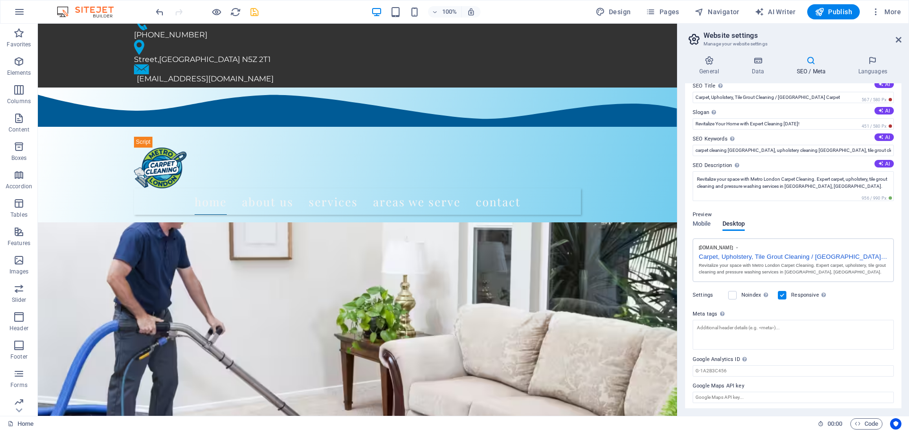
scroll to position [13, 0]
click at [802, 399] on input "Google Maps API key" at bounding box center [793, 395] width 201 height 11
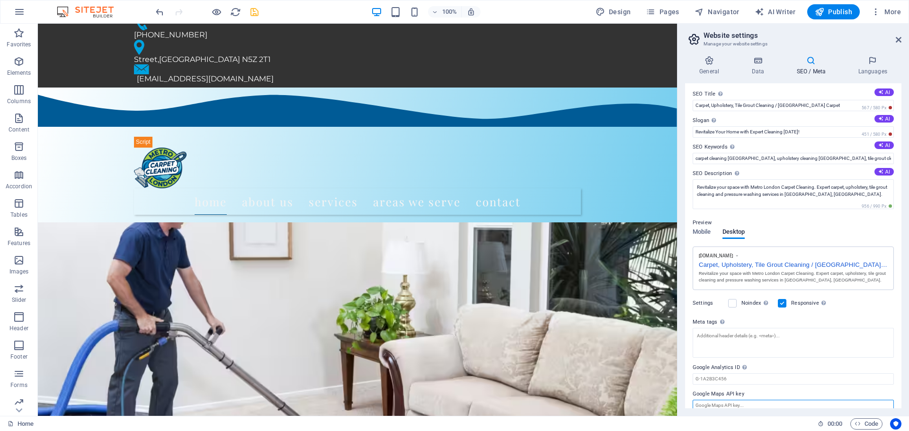
scroll to position [0, 0]
click at [700, 233] on span "Mobile" at bounding box center [702, 235] width 18 height 13
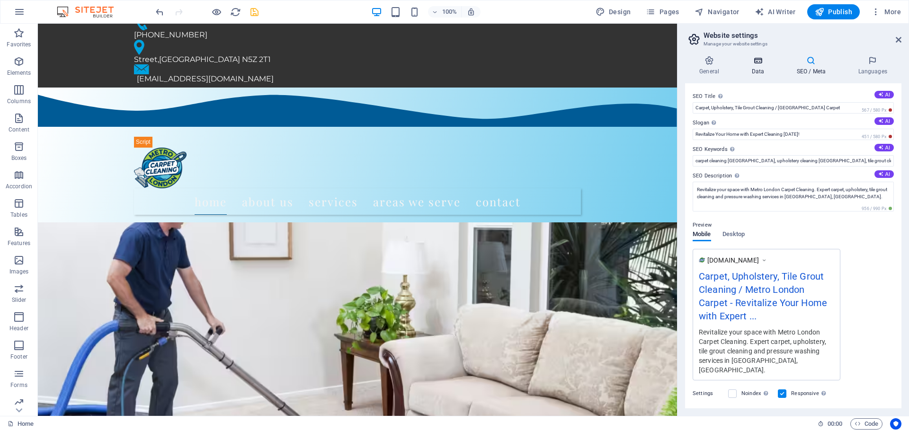
click at [760, 66] on h4 "Data" at bounding box center [759, 66] width 45 height 20
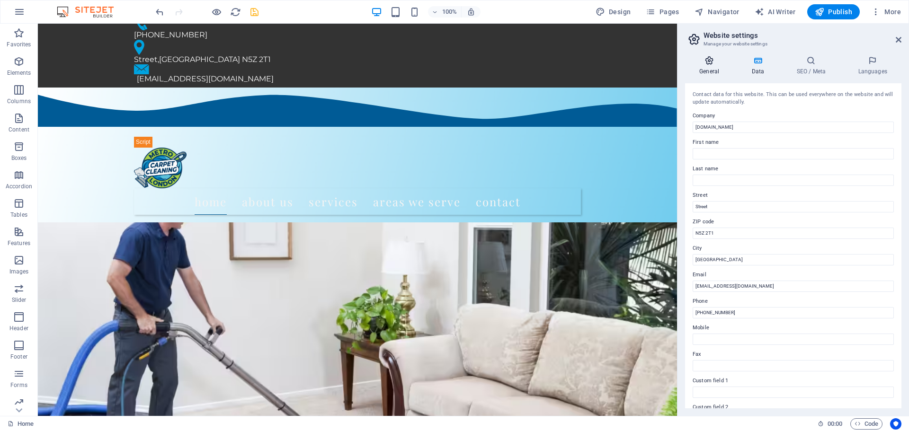
click at [712, 68] on h4 "General" at bounding box center [711, 66] width 52 height 20
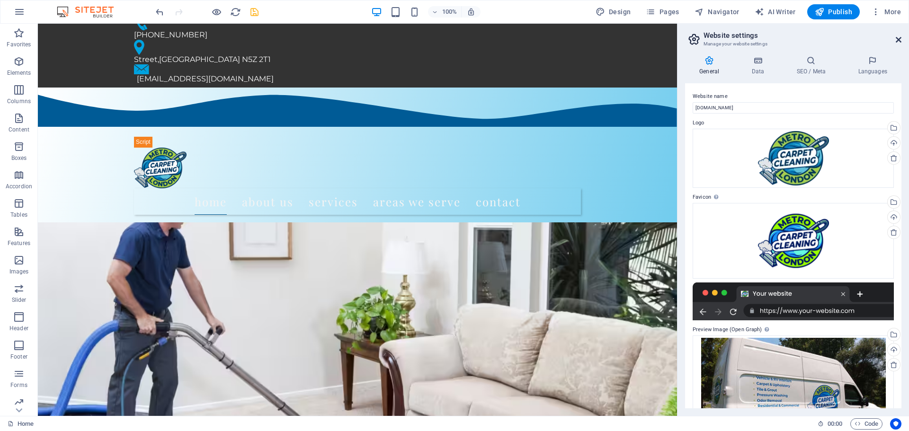
click at [898, 40] on icon at bounding box center [899, 40] width 6 height 8
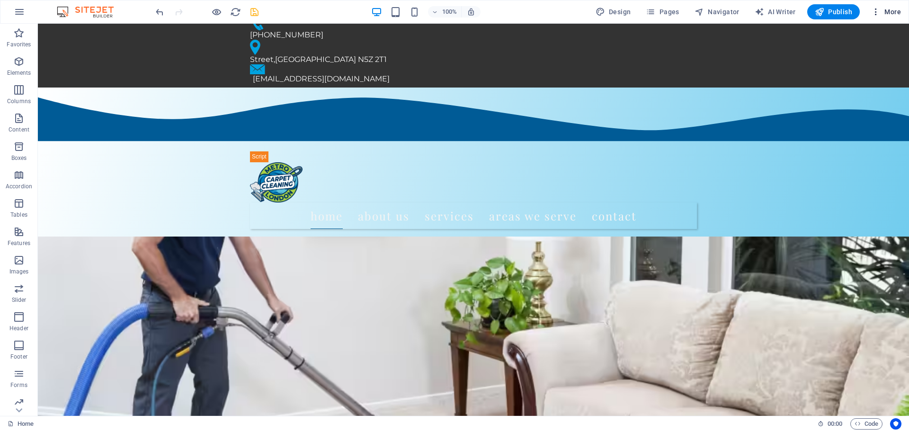
click at [882, 13] on span "More" at bounding box center [886, 11] width 30 height 9
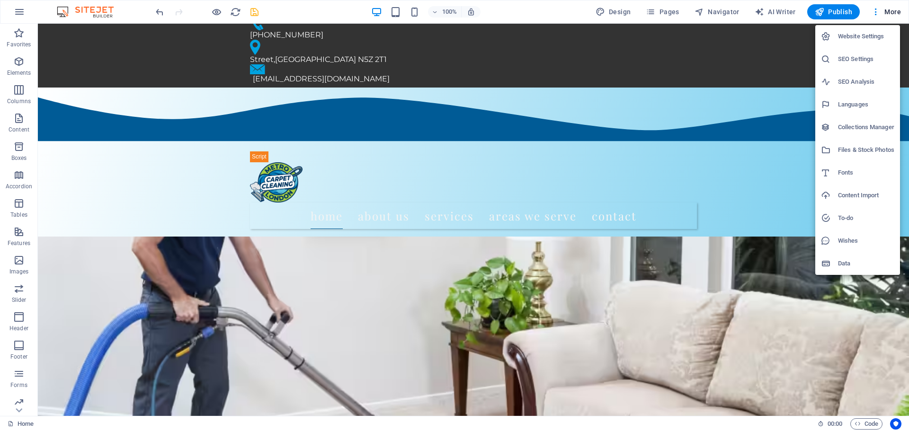
click at [853, 36] on h6 "Website Settings" at bounding box center [866, 36] width 56 height 11
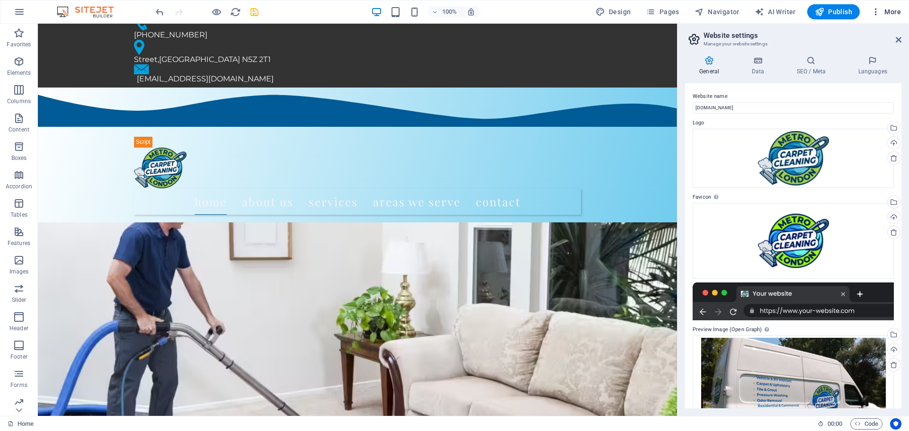
click at [876, 11] on icon "button" at bounding box center [875, 11] width 9 height 9
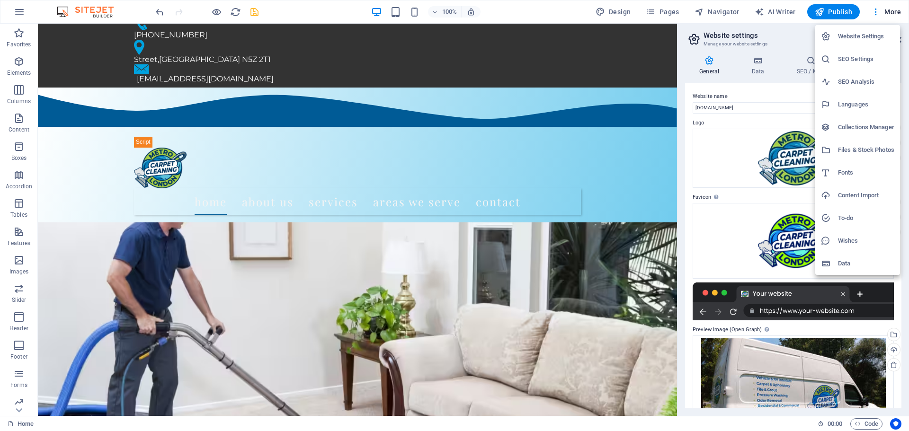
click at [876, 11] on div at bounding box center [454, 215] width 909 height 431
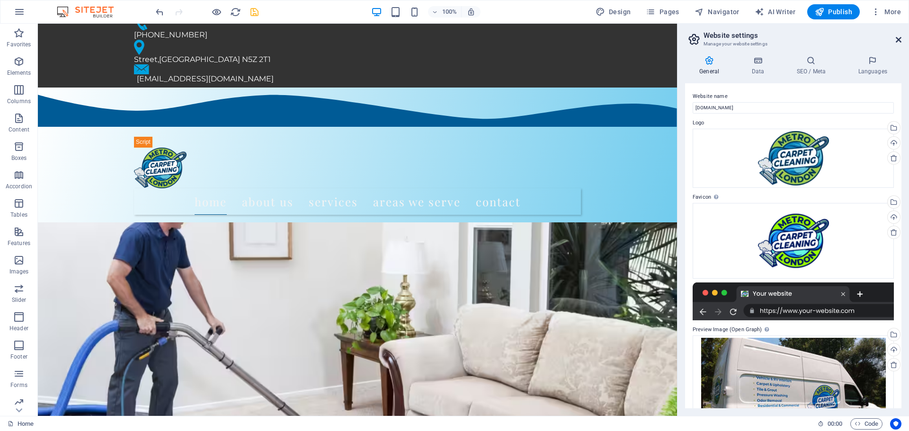
click at [901, 38] on icon at bounding box center [899, 40] width 6 height 8
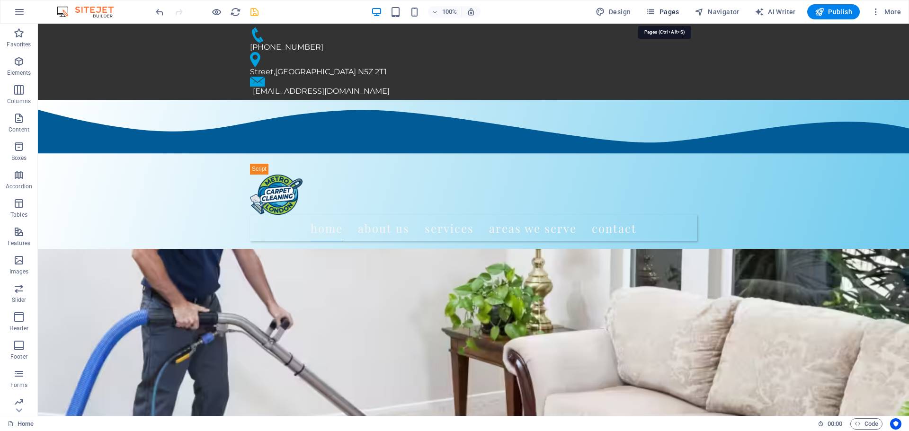
click at [654, 11] on icon "button" at bounding box center [650, 11] width 9 height 9
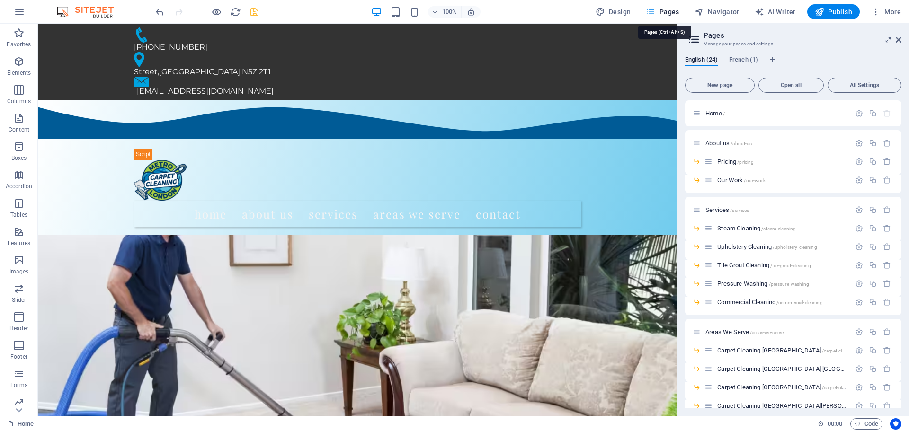
click at [654, 11] on icon "button" at bounding box center [650, 11] width 9 height 9
click at [899, 41] on icon at bounding box center [899, 40] width 6 height 8
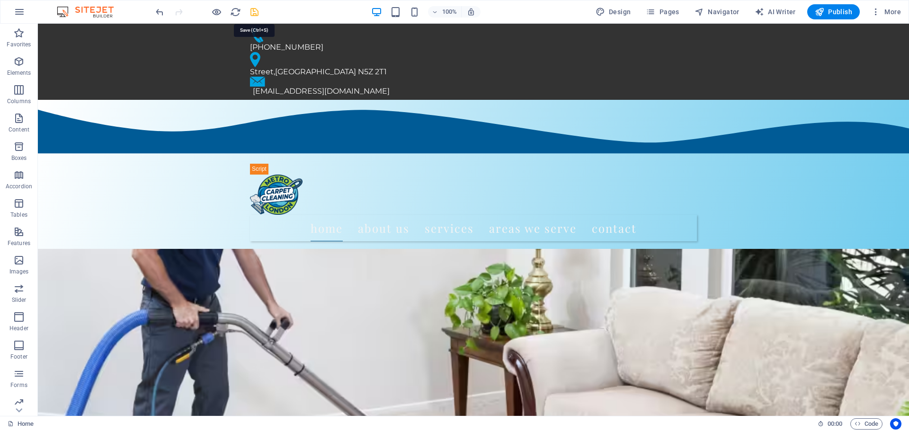
click at [253, 14] on icon "save" at bounding box center [254, 12] width 11 height 11
click at [838, 13] on span "Publish" at bounding box center [833, 11] width 37 height 9
